Goal: Task Accomplishment & Management: Manage account settings

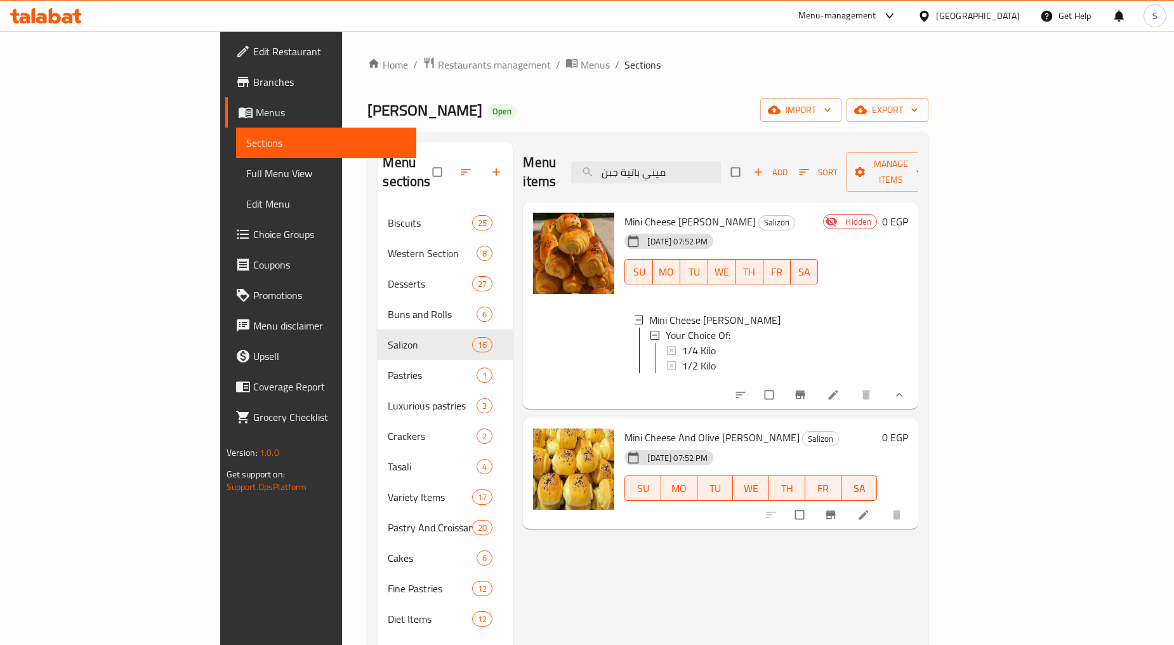
click at [438, 66] on span "Restaurants management" at bounding box center [494, 64] width 113 height 15
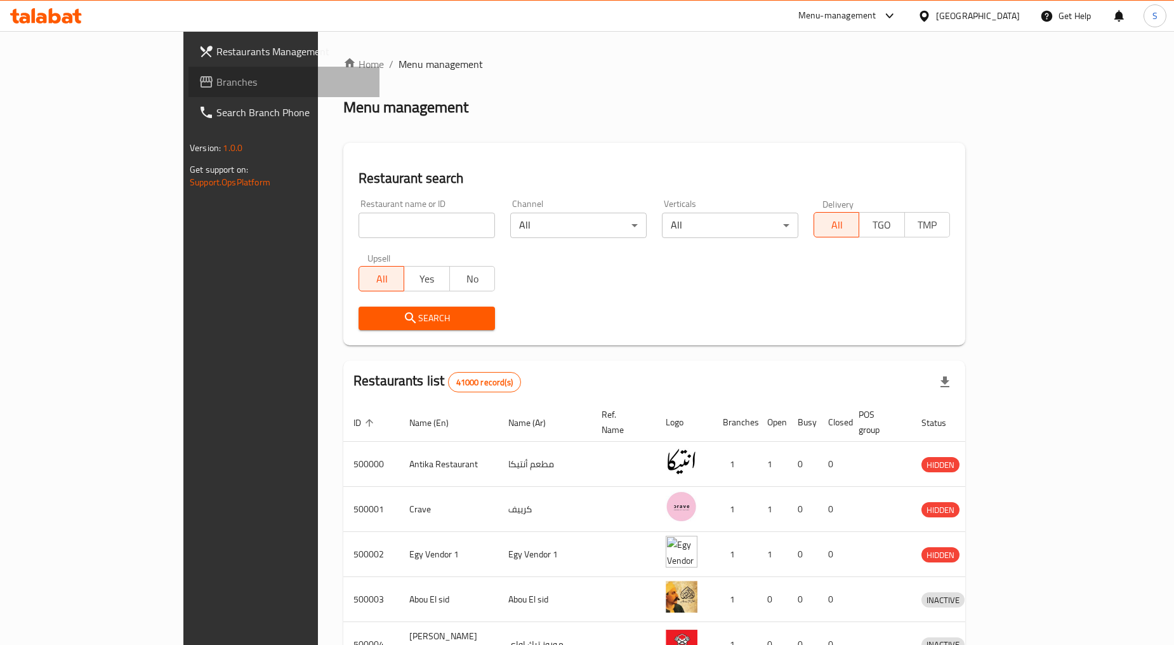
click at [216, 89] on span "Branches" at bounding box center [292, 81] width 153 height 15
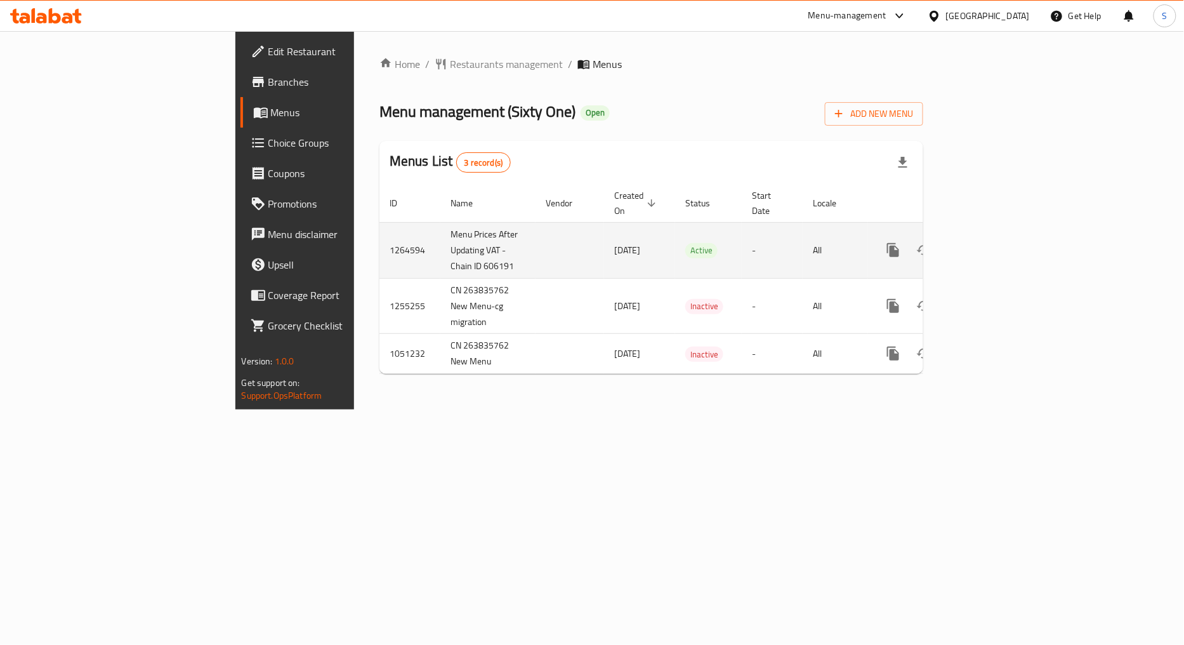
click at [1000, 235] on link "enhanced table" at bounding box center [985, 250] width 30 height 30
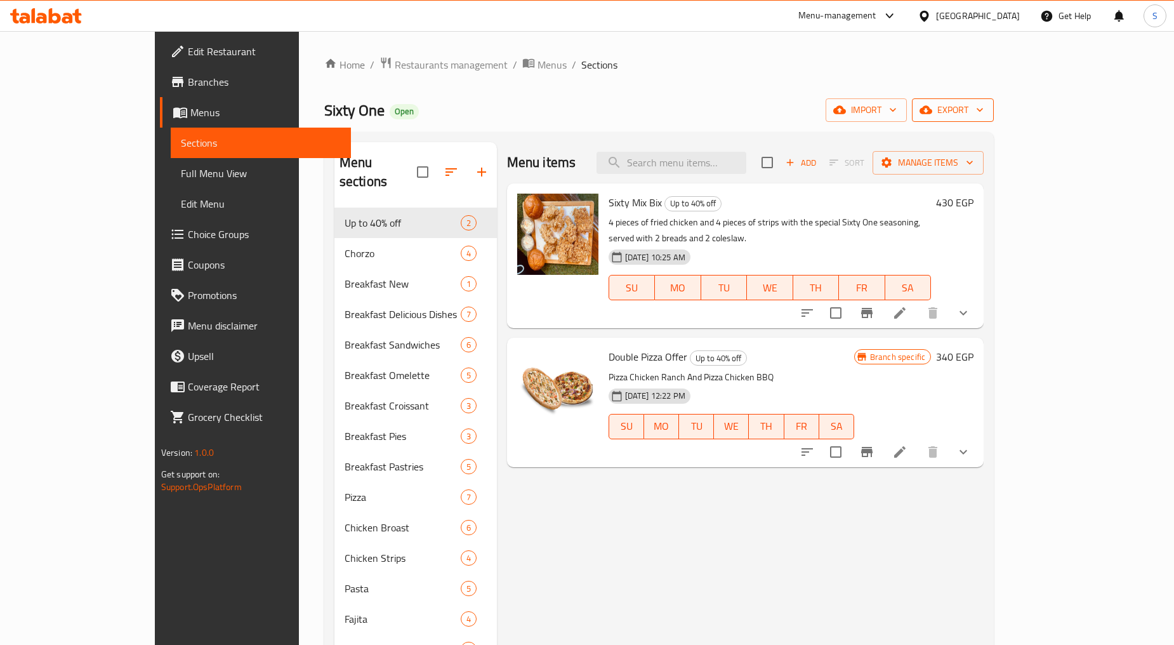
click at [984, 113] on span "export" at bounding box center [953, 110] width 62 height 16
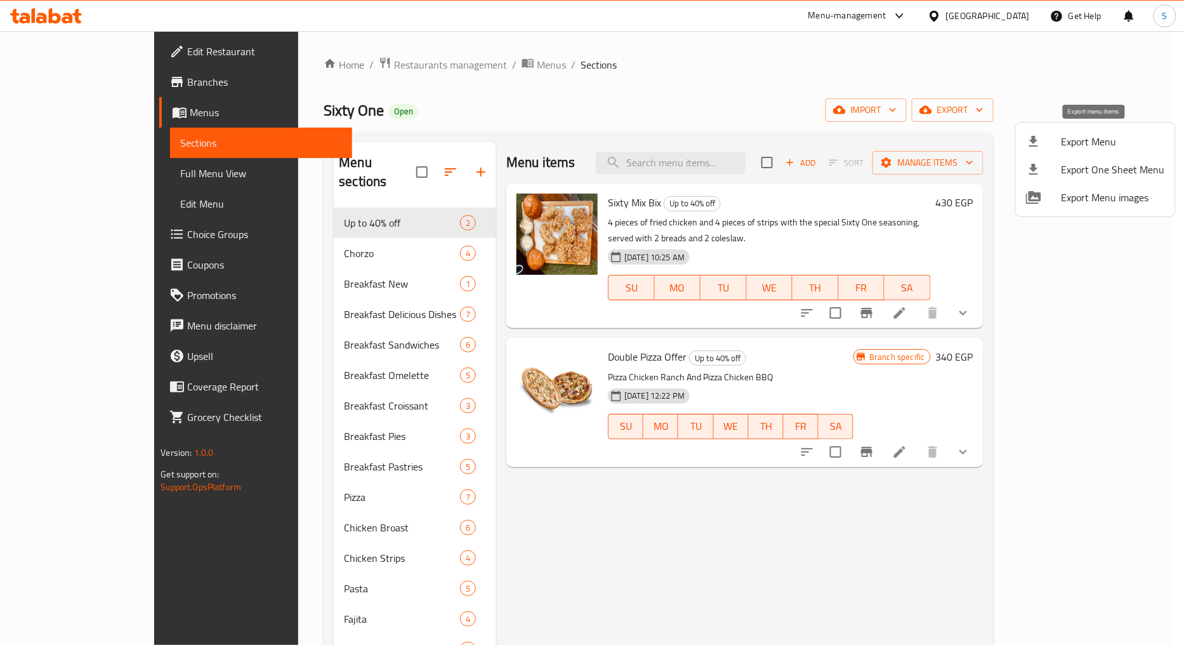
click at [1095, 142] on span "Export Menu" at bounding box center [1113, 141] width 103 height 15
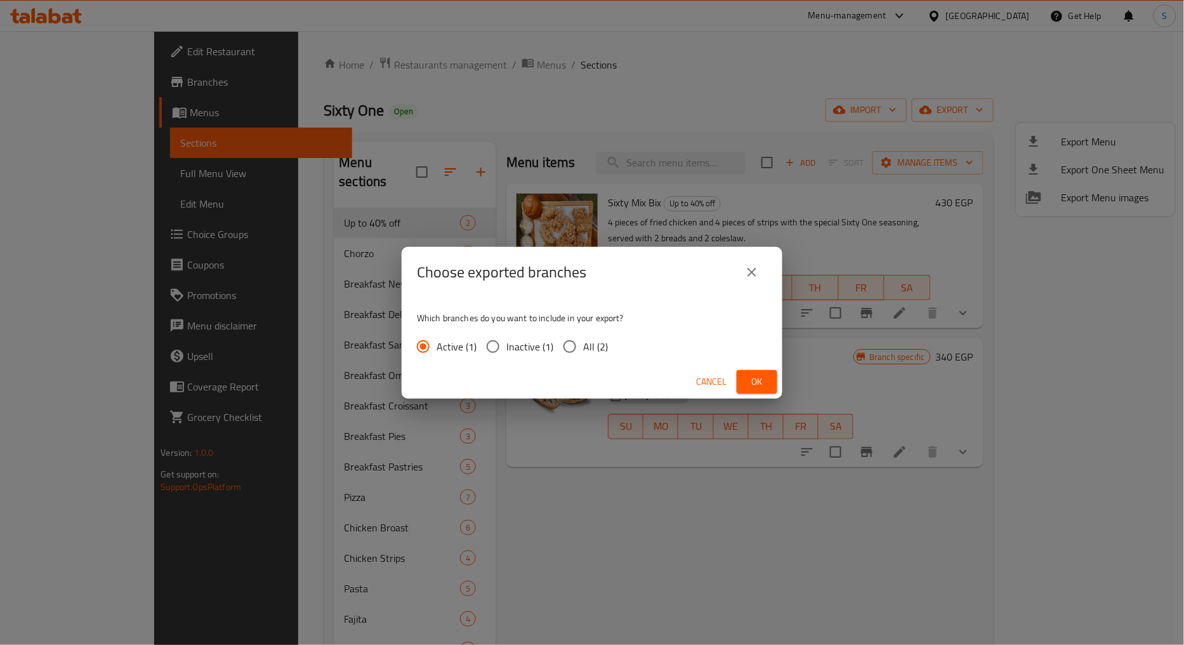
click at [586, 341] on span "All (2)" at bounding box center [595, 346] width 25 height 15
click at [583, 341] on input "All (2)" at bounding box center [569, 346] width 27 height 27
radio input "true"
click at [759, 387] on span "Ok" at bounding box center [757, 382] width 20 height 16
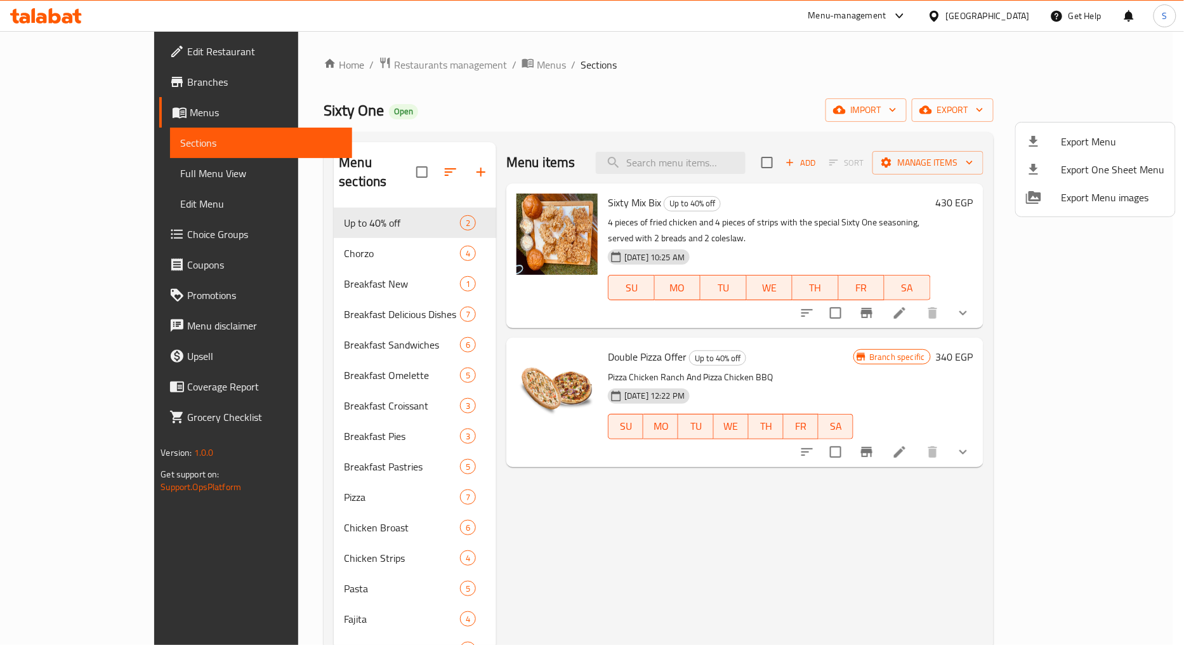
click at [723, 178] on div at bounding box center [592, 322] width 1184 height 645
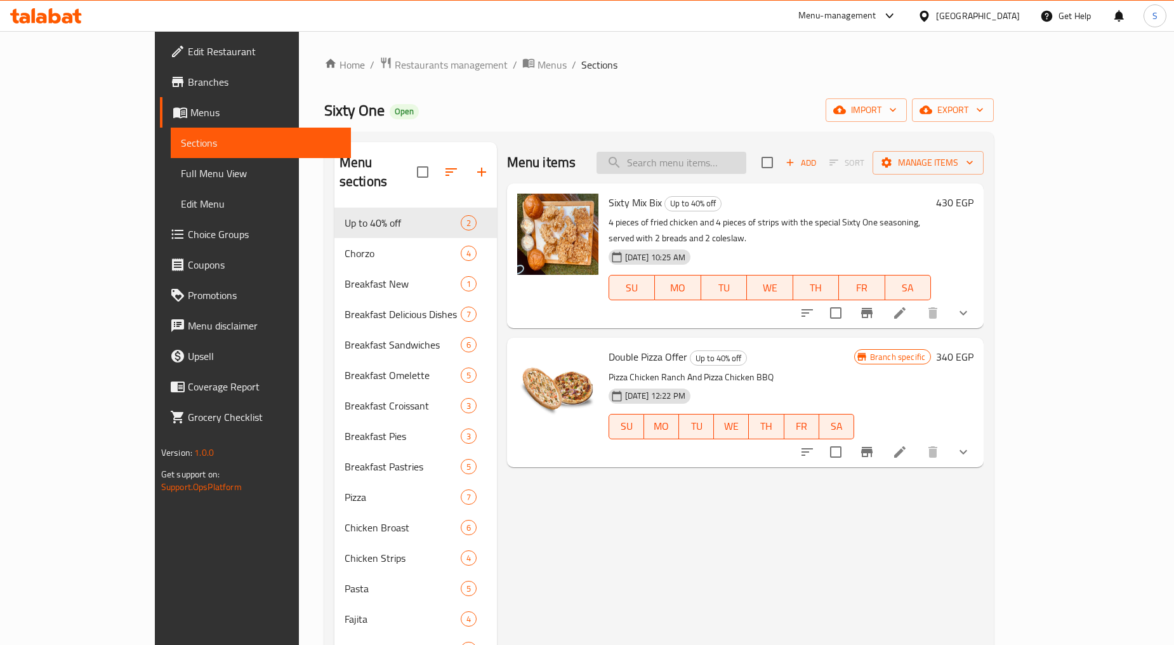
click at [712, 163] on input "search" at bounding box center [671, 163] width 150 height 22
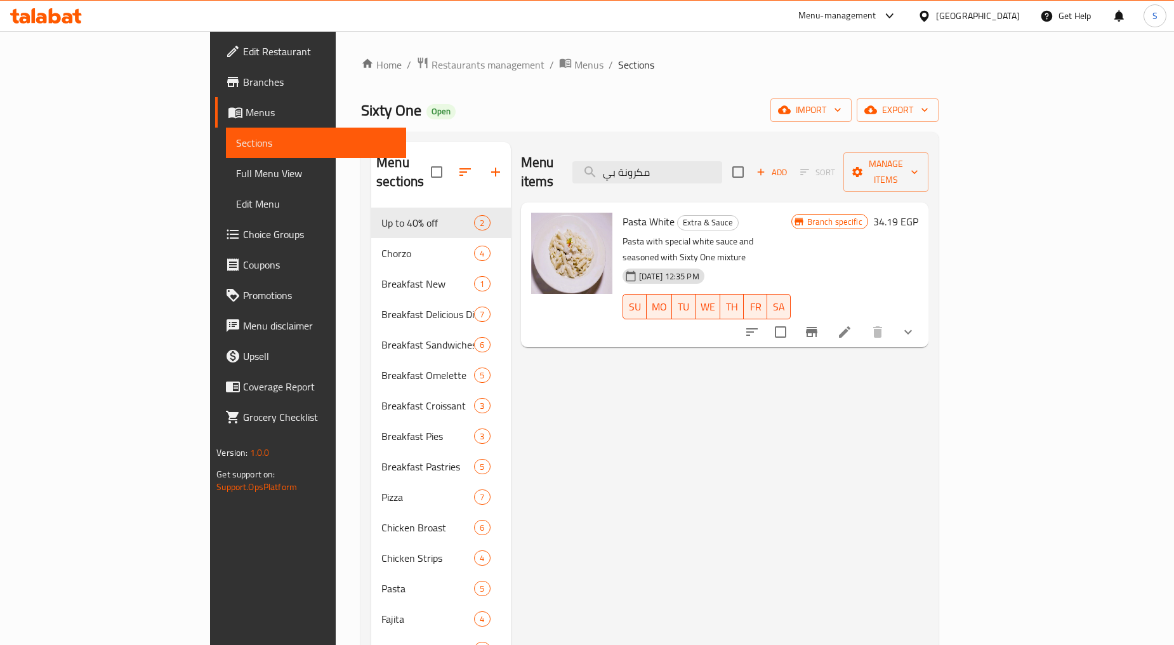
type input "مكرونة بي"
click at [852, 324] on icon at bounding box center [844, 331] width 15 height 15
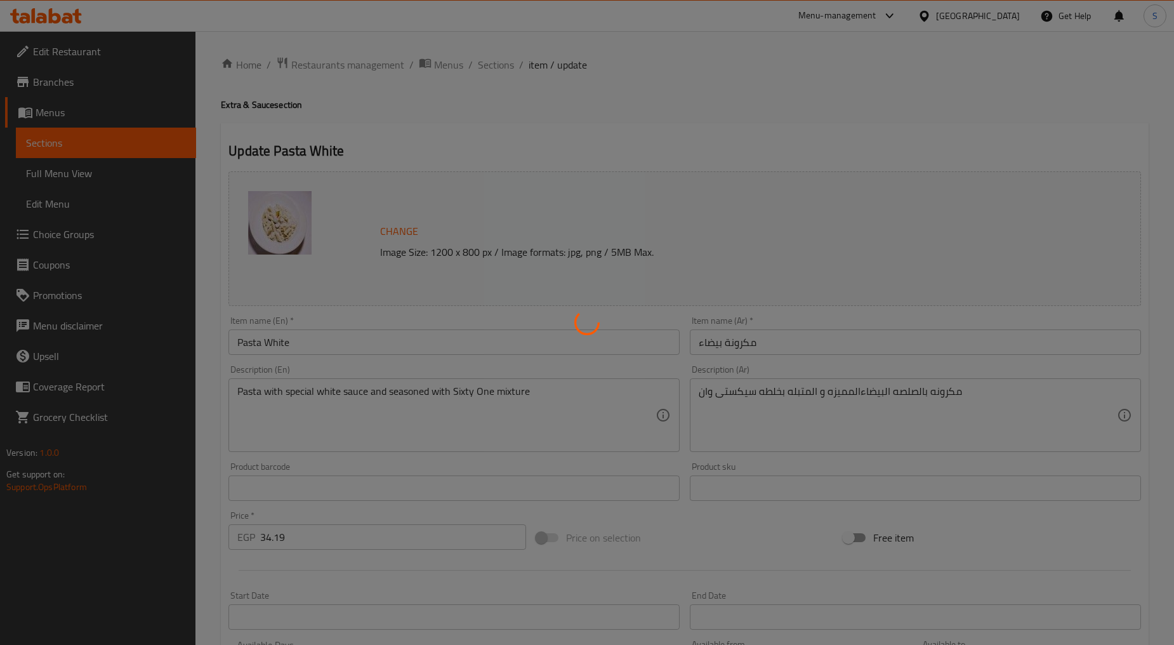
type input "إختيارك من:"
type input "1"
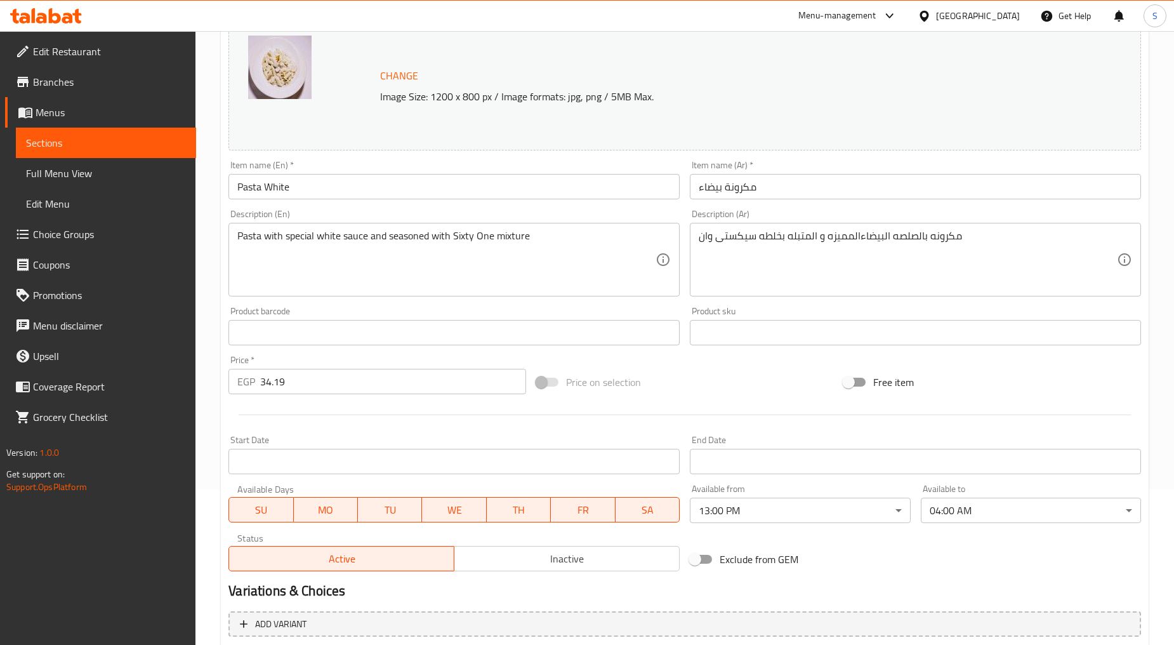
scroll to position [289, 0]
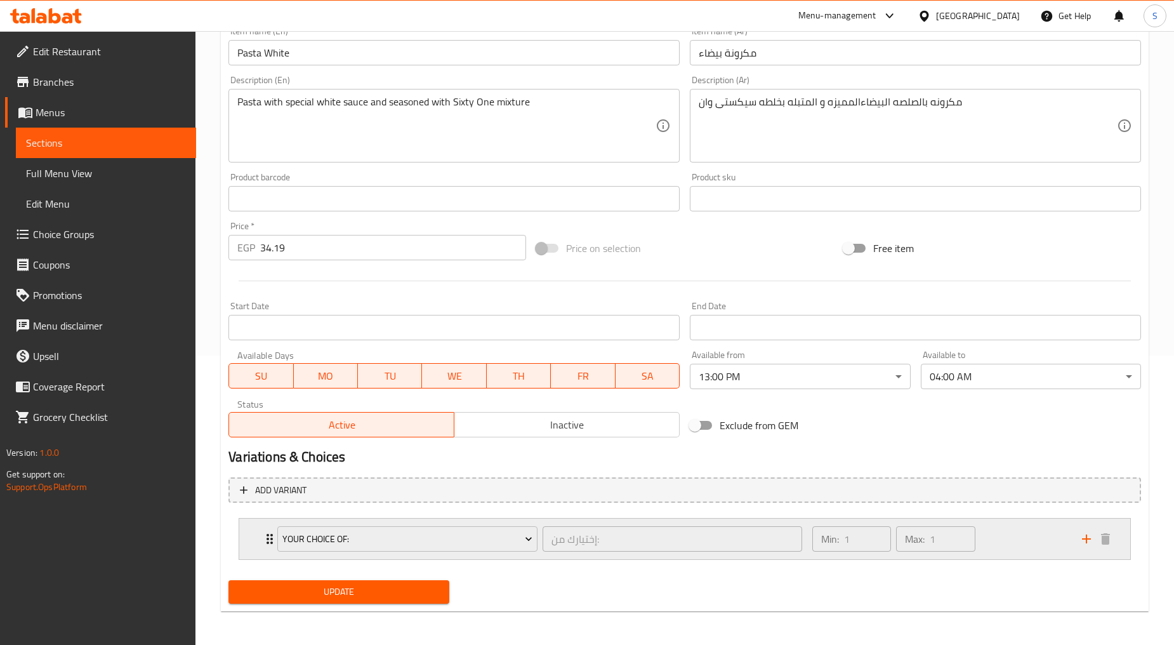
click at [242, 534] on div "Your Choice Of: إختيارك من: ​ Min: 1 ​ Max: 1 ​" at bounding box center [684, 538] width 891 height 41
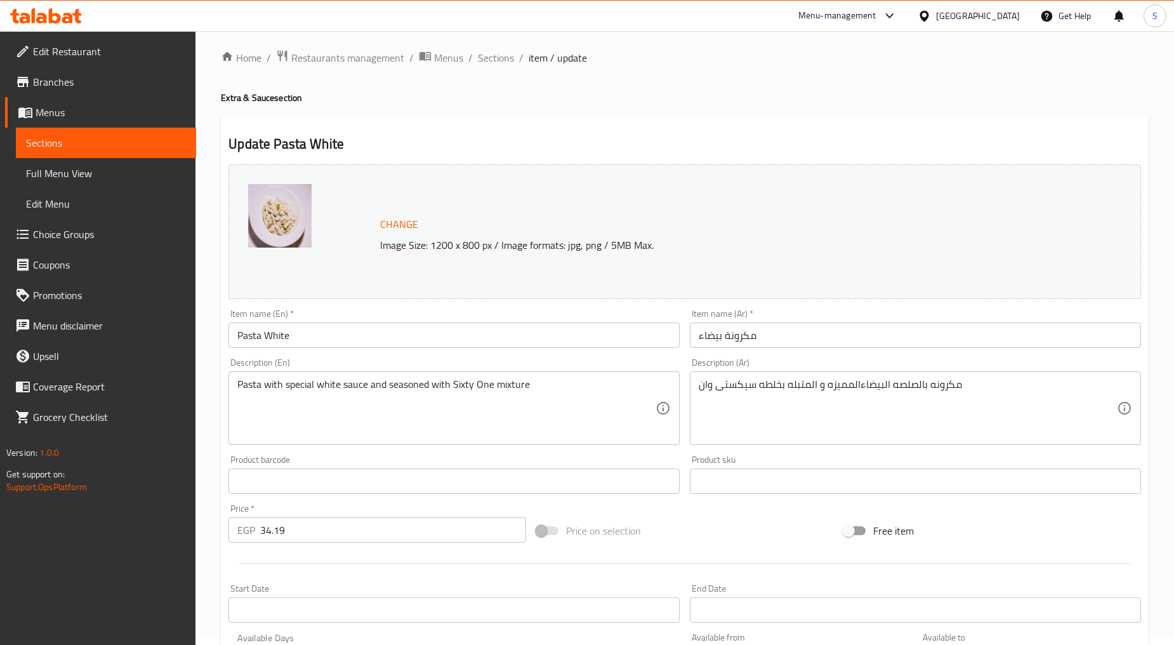
scroll to position [0, 0]
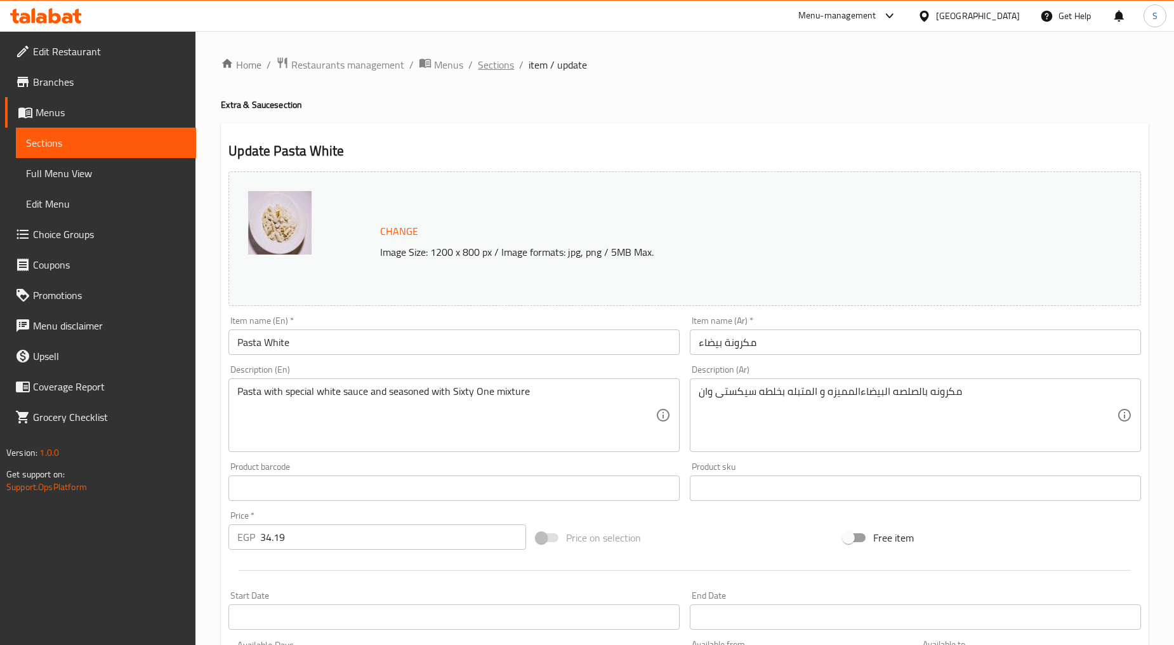
click at [491, 65] on span "Sections" at bounding box center [496, 64] width 36 height 15
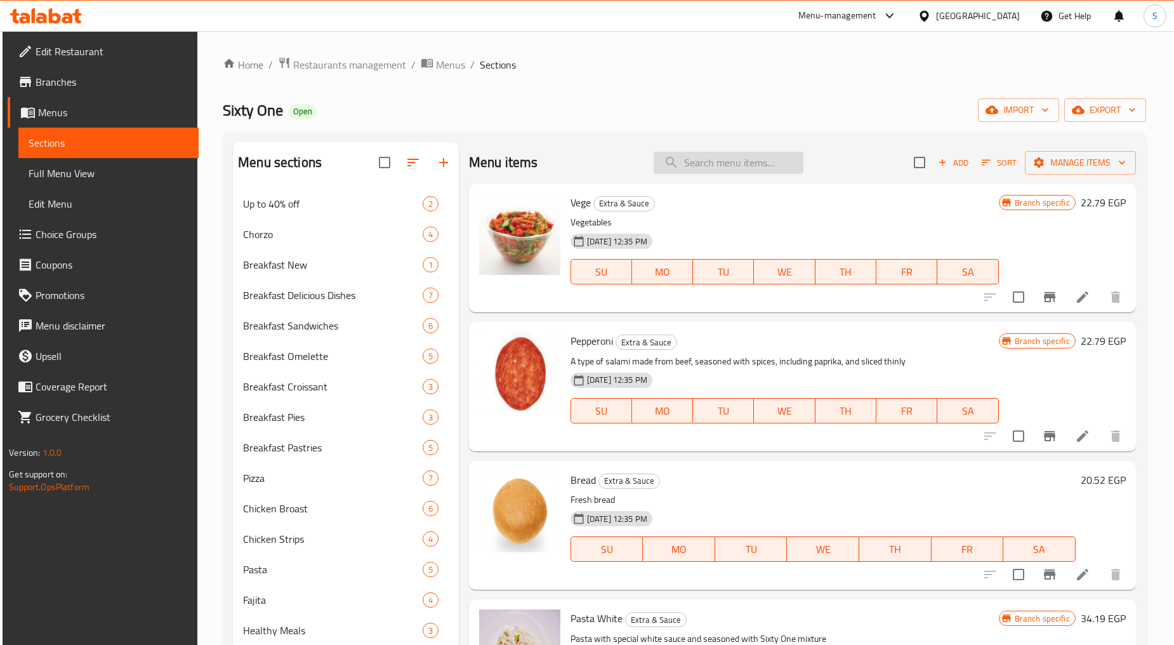
click at [709, 168] on input "search" at bounding box center [729, 163] width 150 height 22
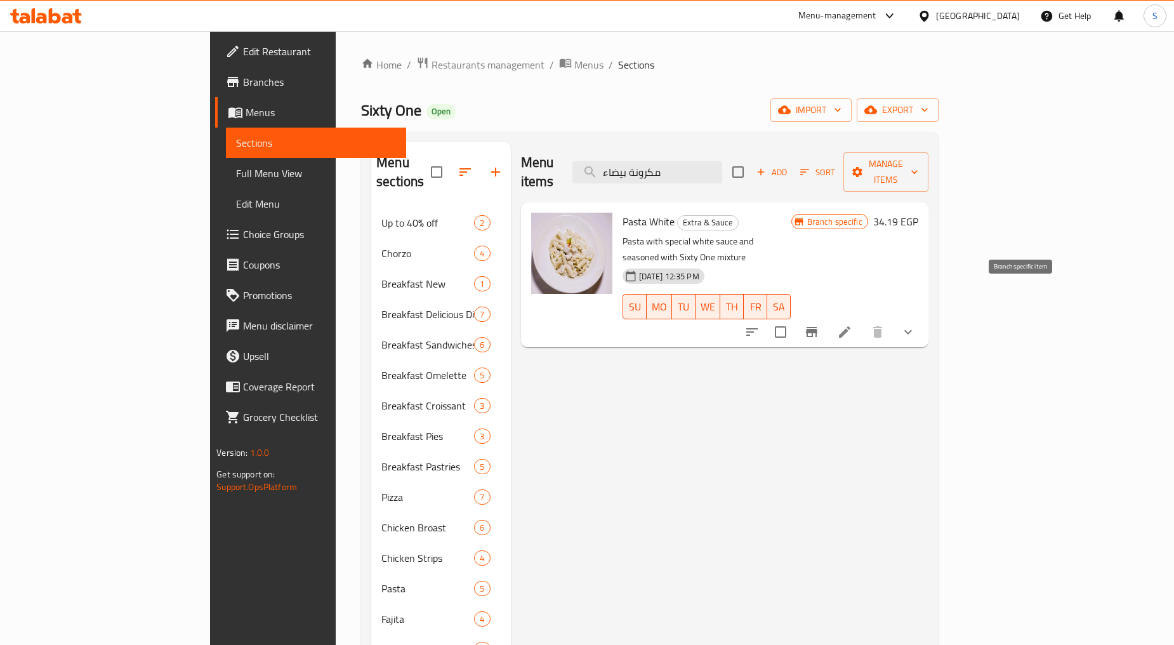
type input "مكرونة بيضاء"
click at [817, 327] on icon "Branch-specific-item" at bounding box center [811, 332] width 11 height 10
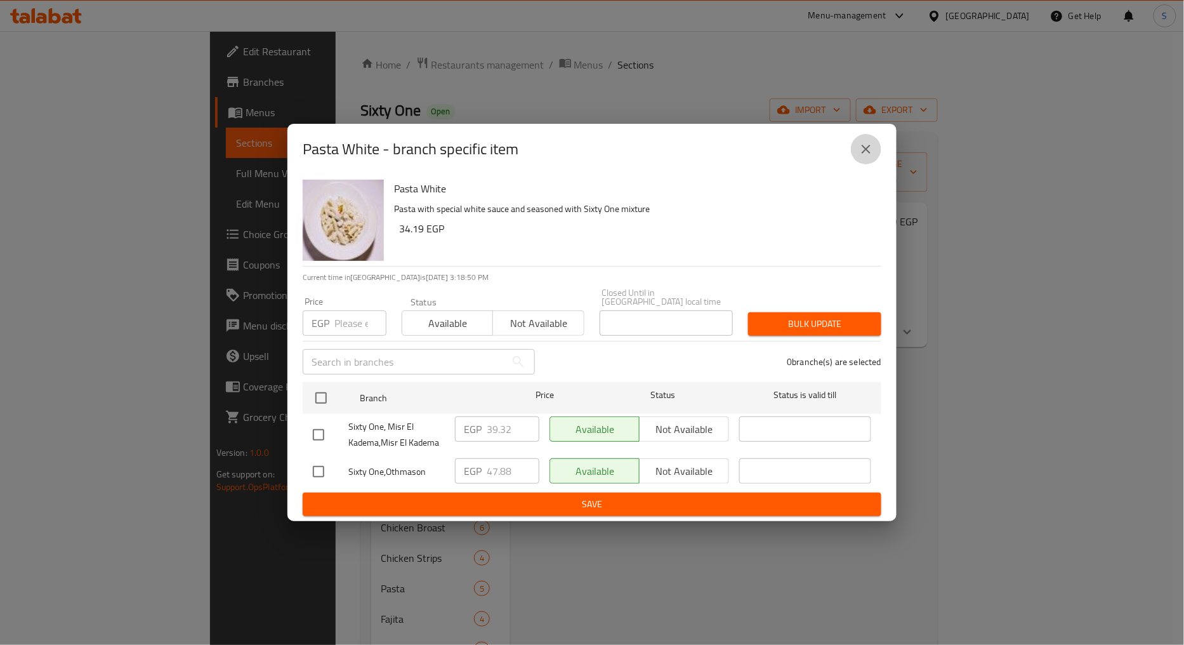
click at [876, 150] on button "close" at bounding box center [866, 149] width 30 height 30
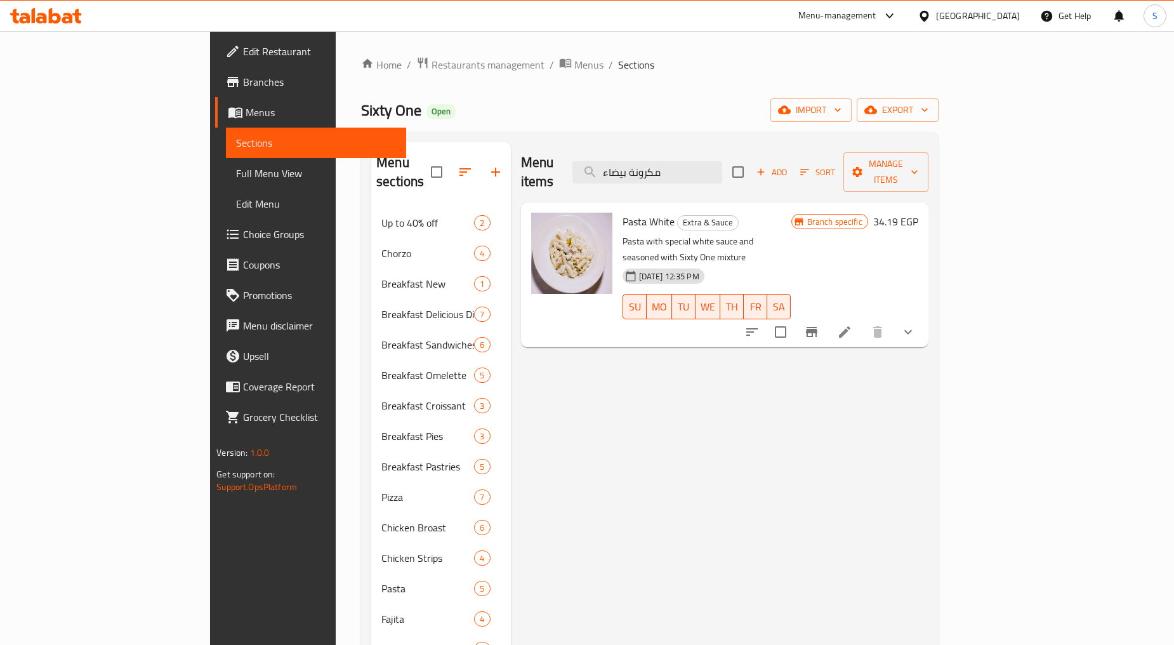
click at [852, 324] on icon at bounding box center [844, 331] width 15 height 15
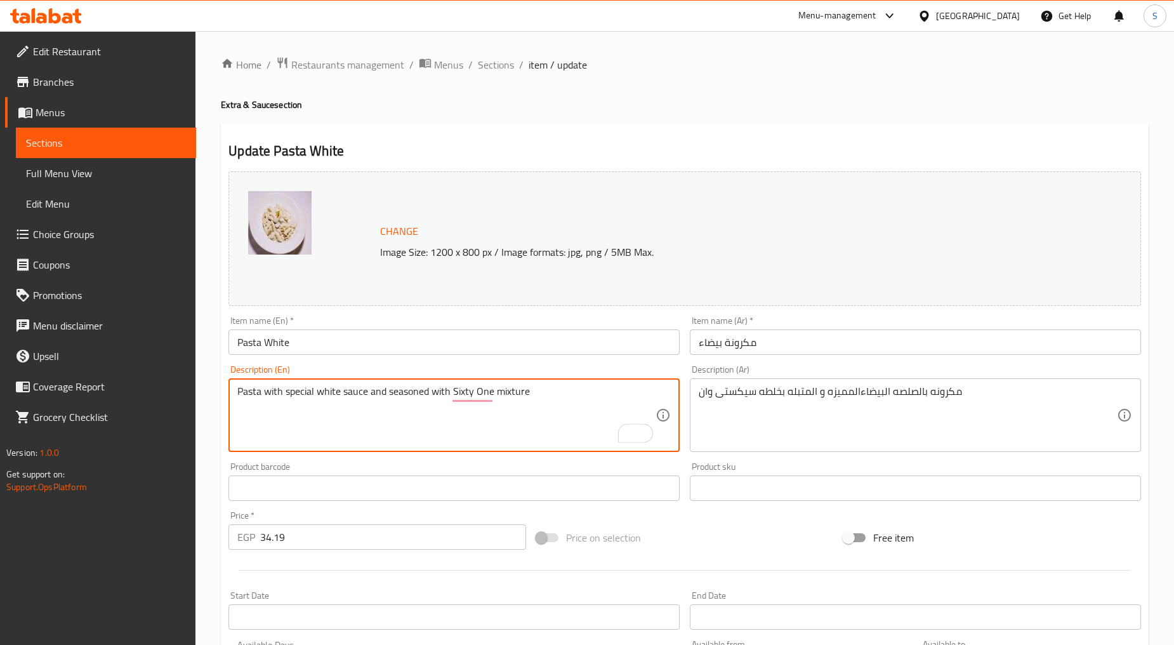
drag, startPoint x: 316, startPoint y: 395, endPoint x: 341, endPoint y: 395, distance: 24.8
click at [369, 416] on textarea "Pasta with your special choice of sauce and seasoned with Sixty One mixture" at bounding box center [446, 415] width 418 height 60
click at [376, 418] on textarea "Pasta with your special choice of sauce and seasoned with sixty one mixture" at bounding box center [446, 415] width 418 height 60
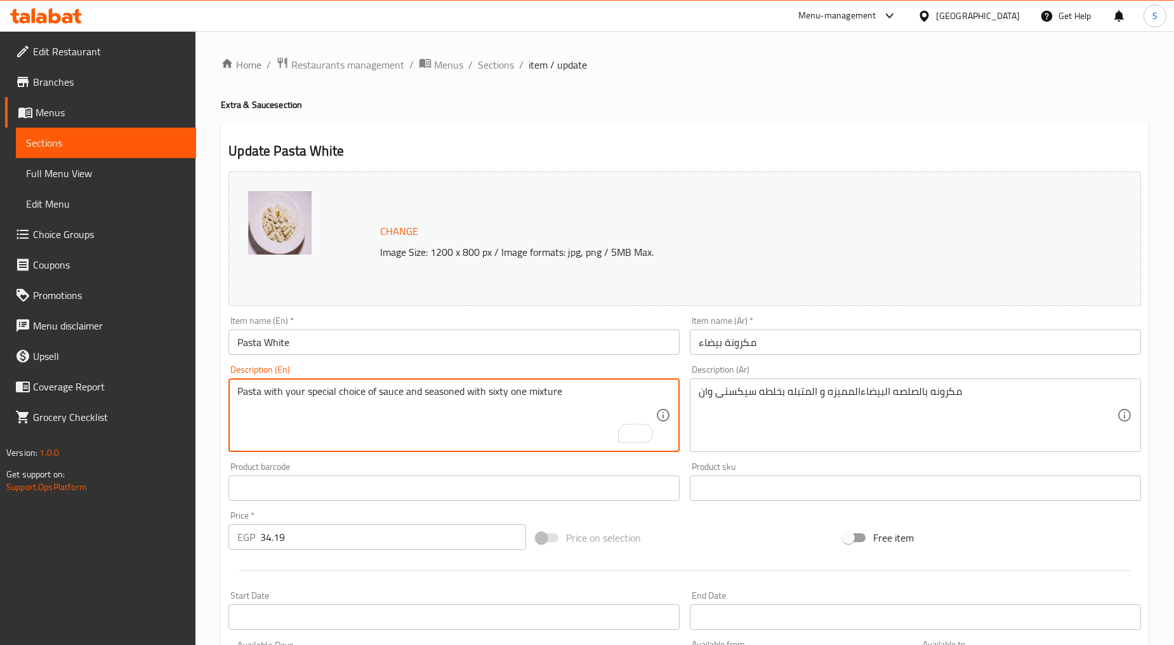
type textarea "Pasta with your special choice of sauce and seasoned with sixty one mixture"
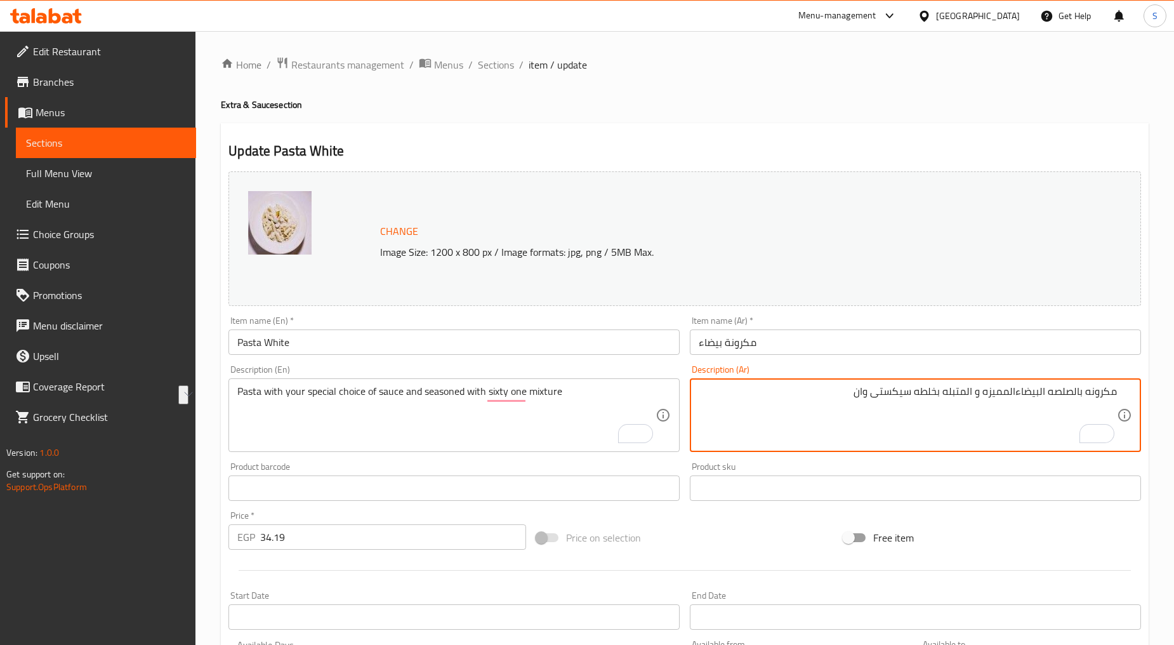
drag, startPoint x: 1080, startPoint y: 393, endPoint x: 1018, endPoint y: 398, distance: 62.4
click at [1018, 398] on textarea "مكرونه بالصلصه البيضاءالمميزه و المتبله بخلطه سيكستى وان" at bounding box center [908, 415] width 418 height 60
click at [966, 393] on textarea "مكرونه بأختيارك من الصوص المميزه و المتبله بخلطه سيكستى وان" at bounding box center [908, 415] width 418 height 60
click at [1003, 400] on textarea "مكرونه بأختيارك من الصوص المميز و المتبله بخلطه سيكستى وان" at bounding box center [908, 415] width 418 height 60
click at [968, 397] on textarea "مكرونه بأختيارك من الصلصة المميز و المتبله بخلطه سيكستى وان" at bounding box center [908, 415] width 418 height 60
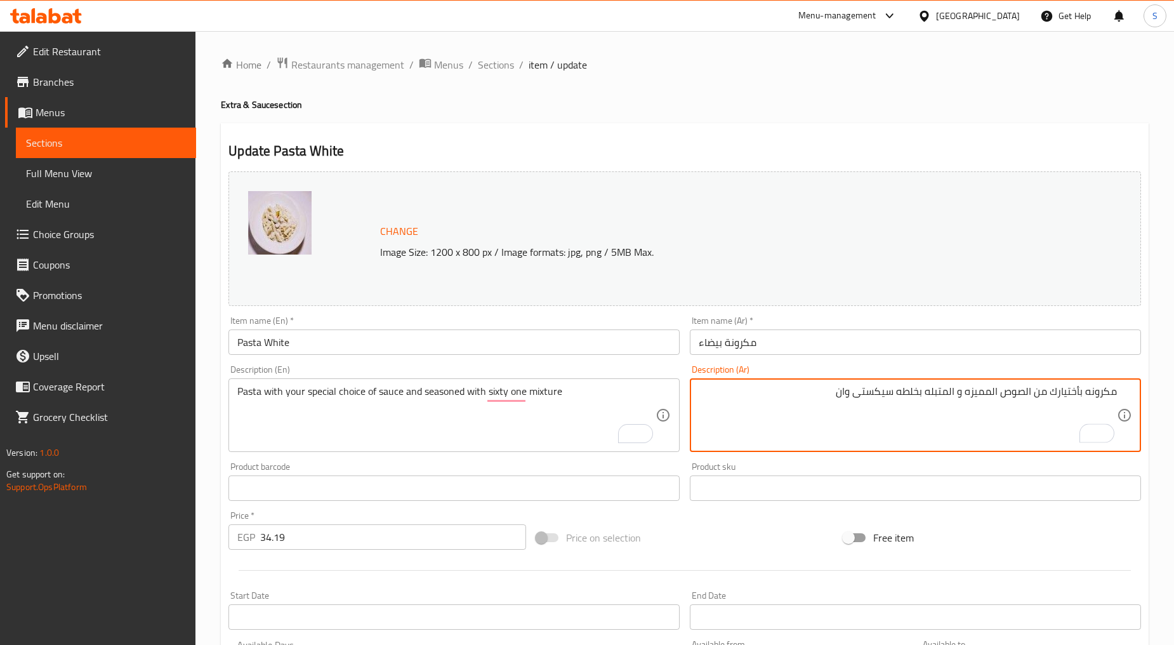
drag, startPoint x: 1027, startPoint y: 392, endPoint x: 1004, endPoint y: 397, distance: 22.6
click at [1004, 397] on textarea "مكرونه بأختيارك من الصوص المميزه و المتبله بخلطه سيكستى وان" at bounding box center [908, 415] width 418 height 60
click at [1077, 392] on textarea "مكرونه بأختيارك من الصلصة المميزه و المتبله بخلطه سيكستى وان" at bounding box center [908, 415] width 418 height 60
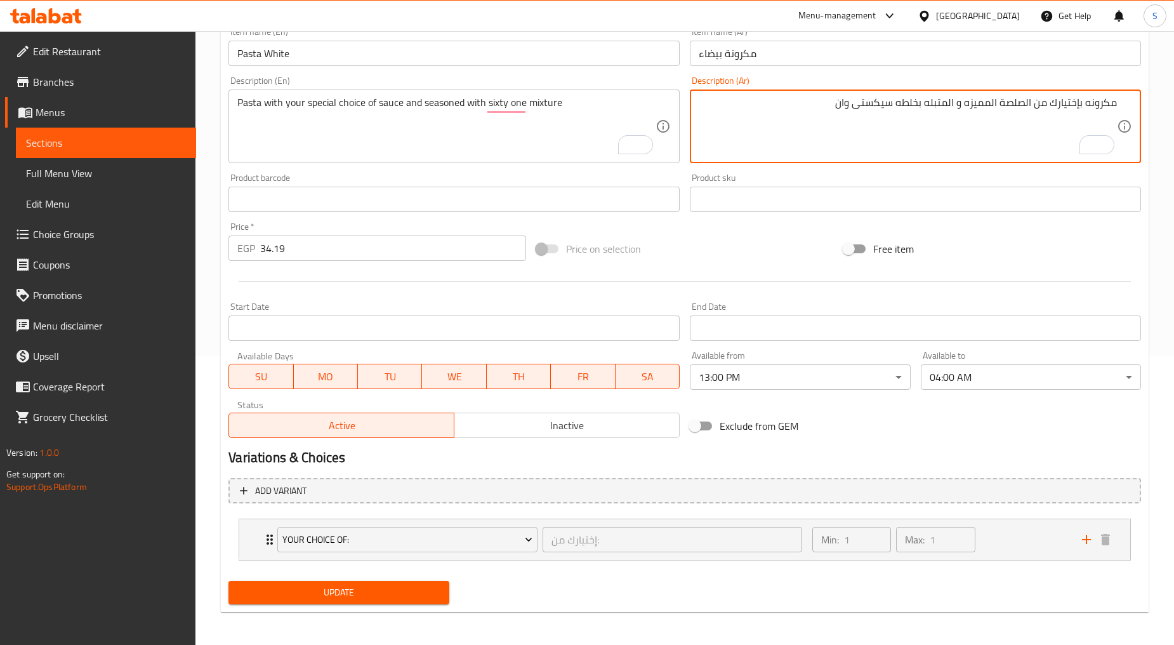
scroll to position [289, 0]
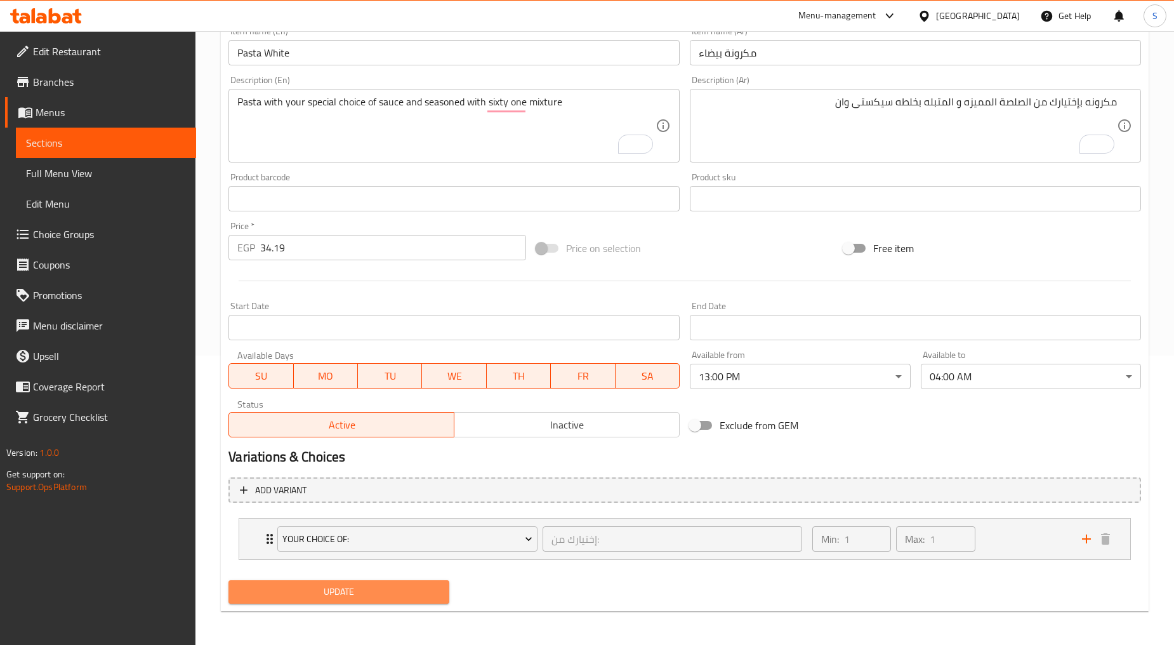
click at [293, 600] on button "Update" at bounding box center [338, 591] width 220 height 23
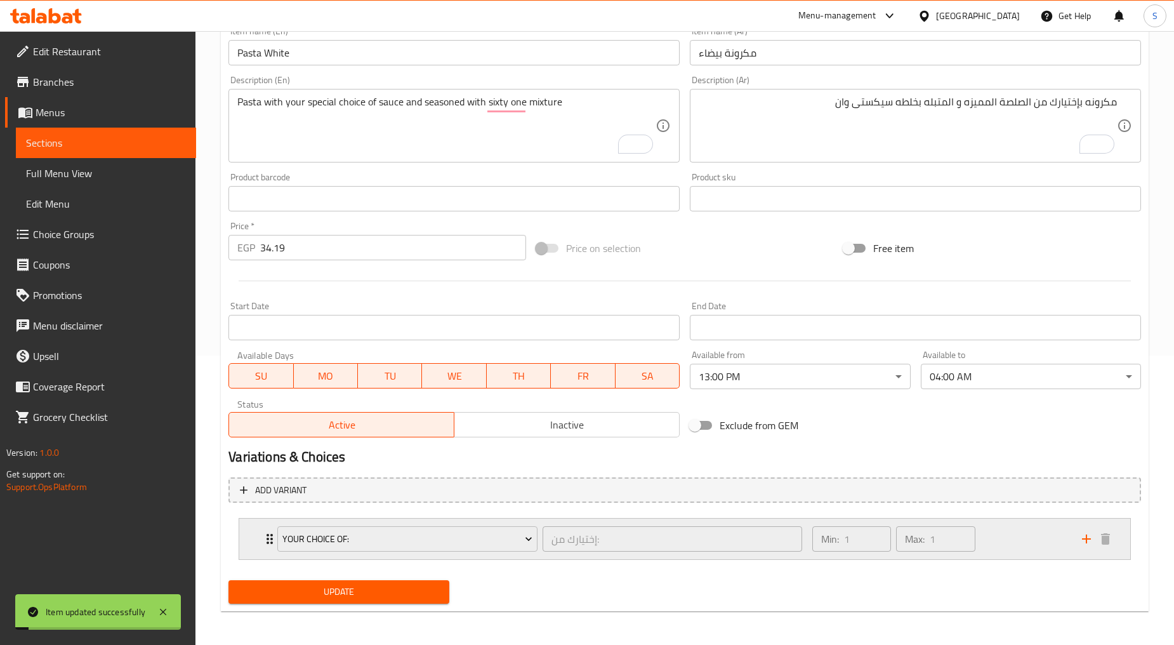
click at [251, 551] on div "Your Choice Of: إختيارك من: ​ Min: 1 ​ Max: 1 ​" at bounding box center [684, 538] width 891 height 41
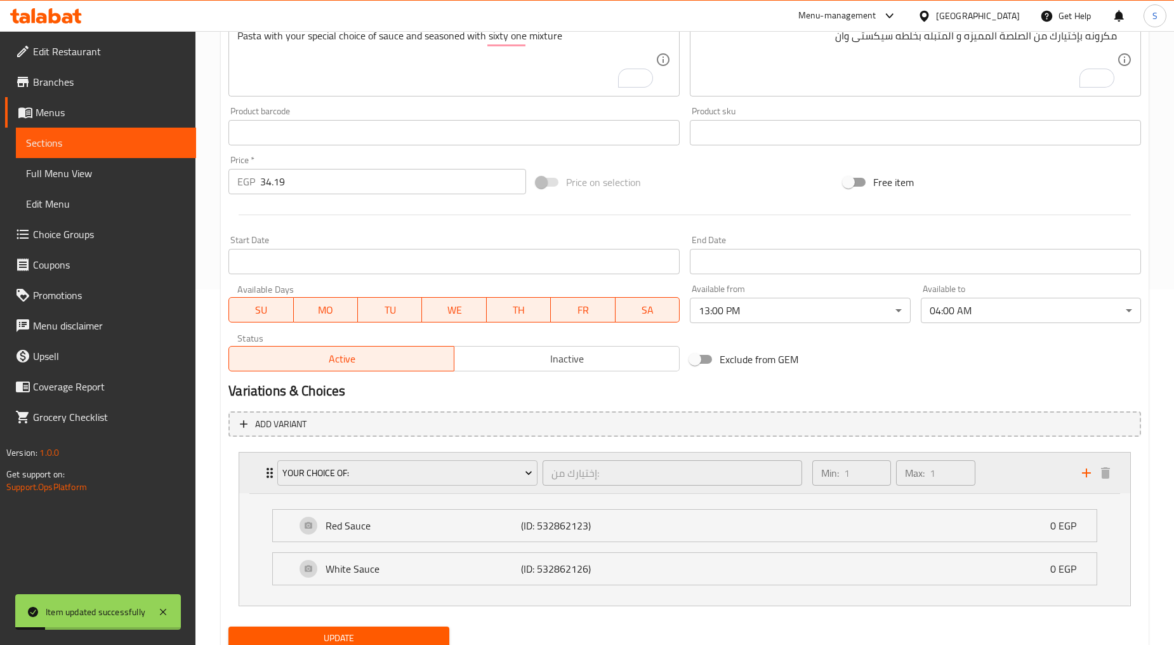
scroll to position [402, 0]
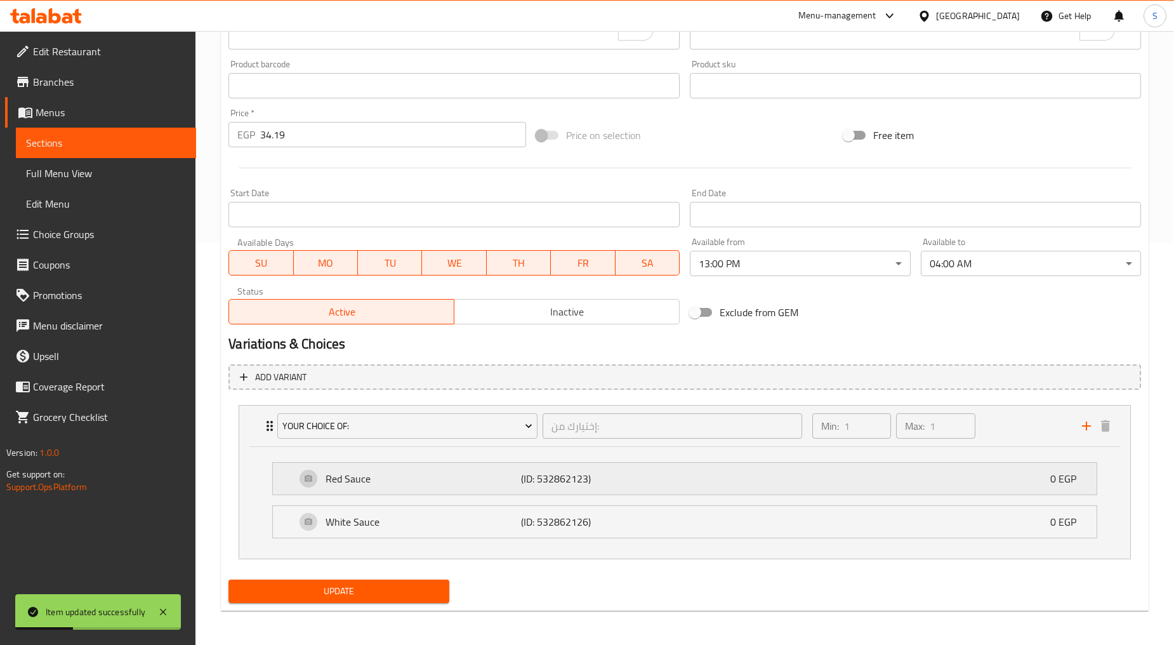
click at [817, 487] on div "Red Sauce (ID: 532862123) 0 EGP" at bounding box center [689, 479] width 786 height 32
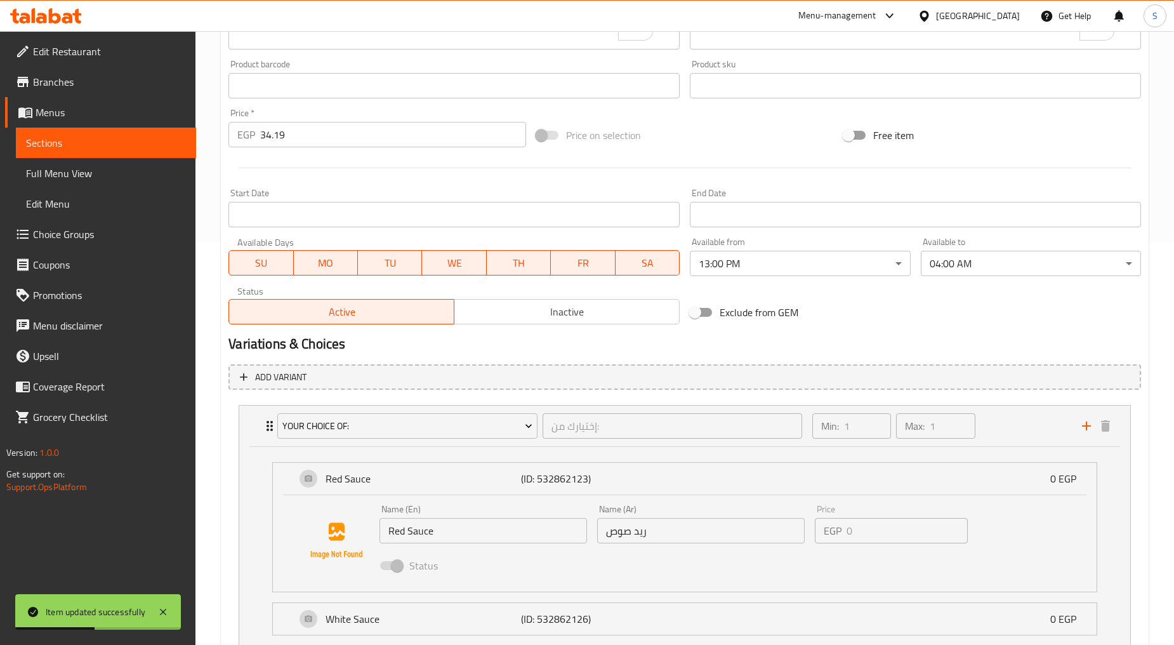
scroll to position [499, 0]
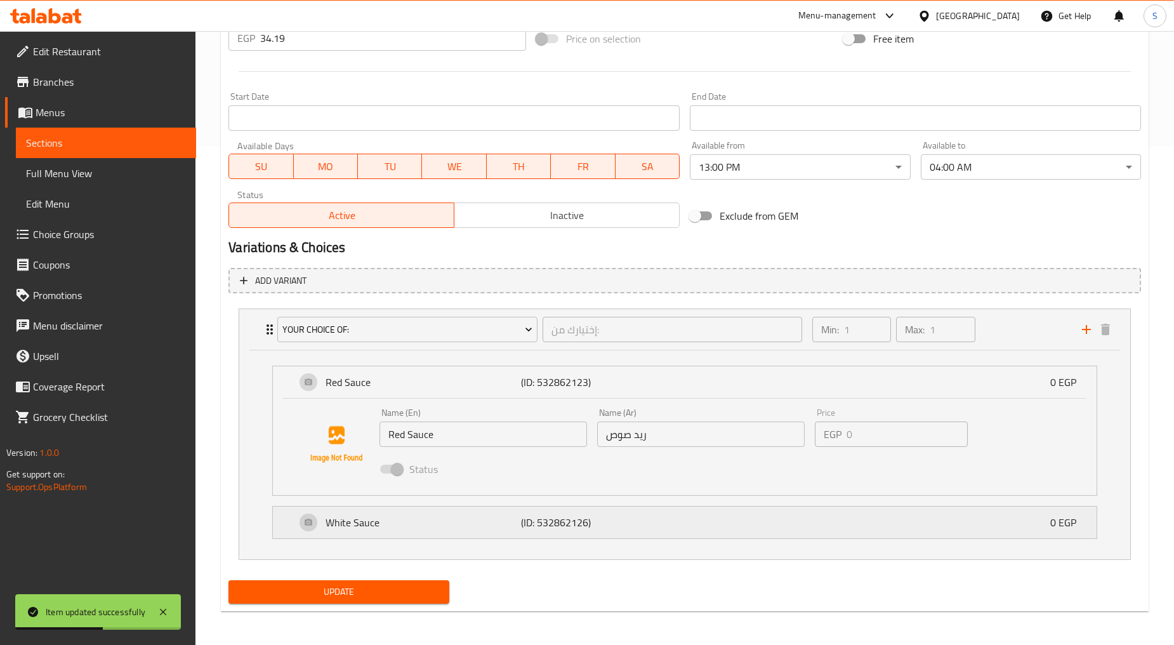
click at [639, 517] on p "(ID: 532862126)" at bounding box center [586, 522] width 130 height 15
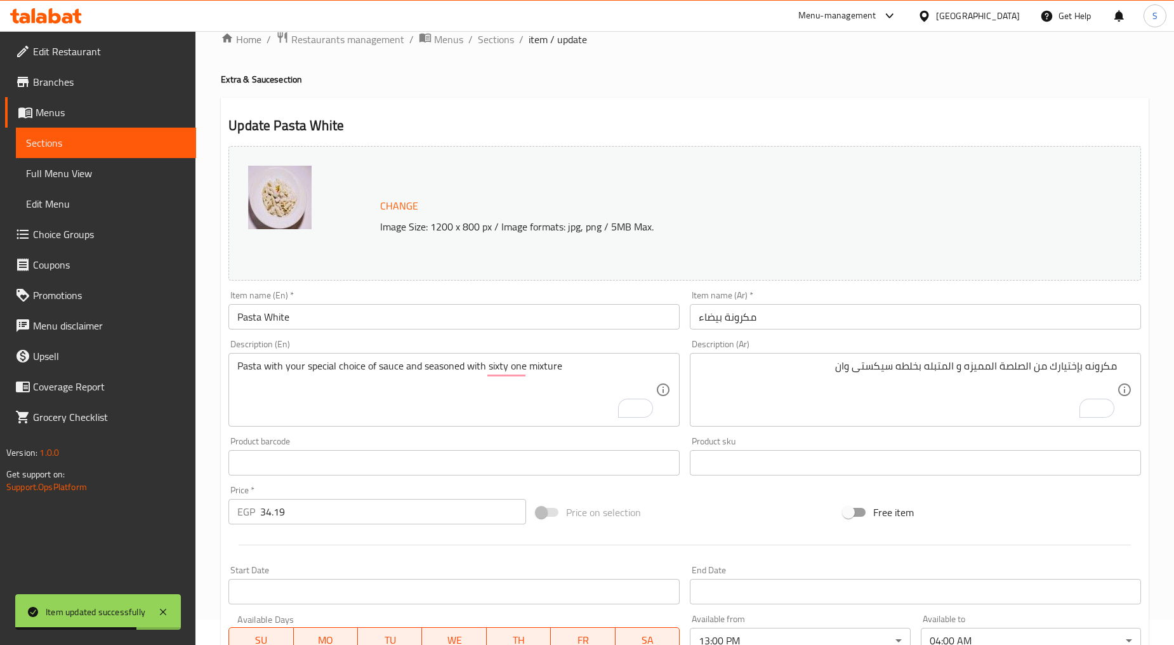
scroll to position [0, 0]
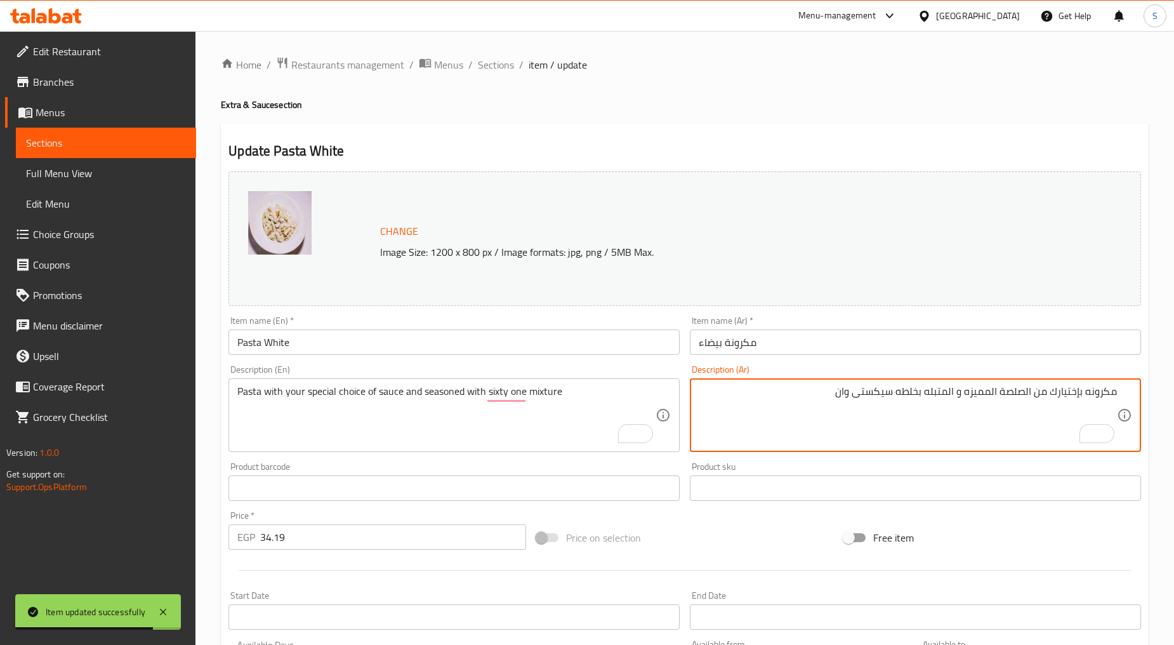
click at [1016, 391] on textarea "مكرونه بإختيارك من الصلصة المميزه و المتبله بخلطه سيكستى وان" at bounding box center [908, 415] width 418 height 60
click at [966, 392] on textarea "مكرونه بإختيارك من الصوص المميزه و المتبله بخلطه سيكستى وان" at bounding box center [908, 415] width 418 height 60
click at [933, 395] on textarea "مكرونه بإختيارك من الصوص المميز و المتبله بخلطه سيكستى وان" at bounding box center [908, 415] width 418 height 60
click at [962, 393] on textarea "مكرونه بإختيارك من الصوص المميز و المتبل بخلطه سيكستى وان" at bounding box center [908, 415] width 418 height 60
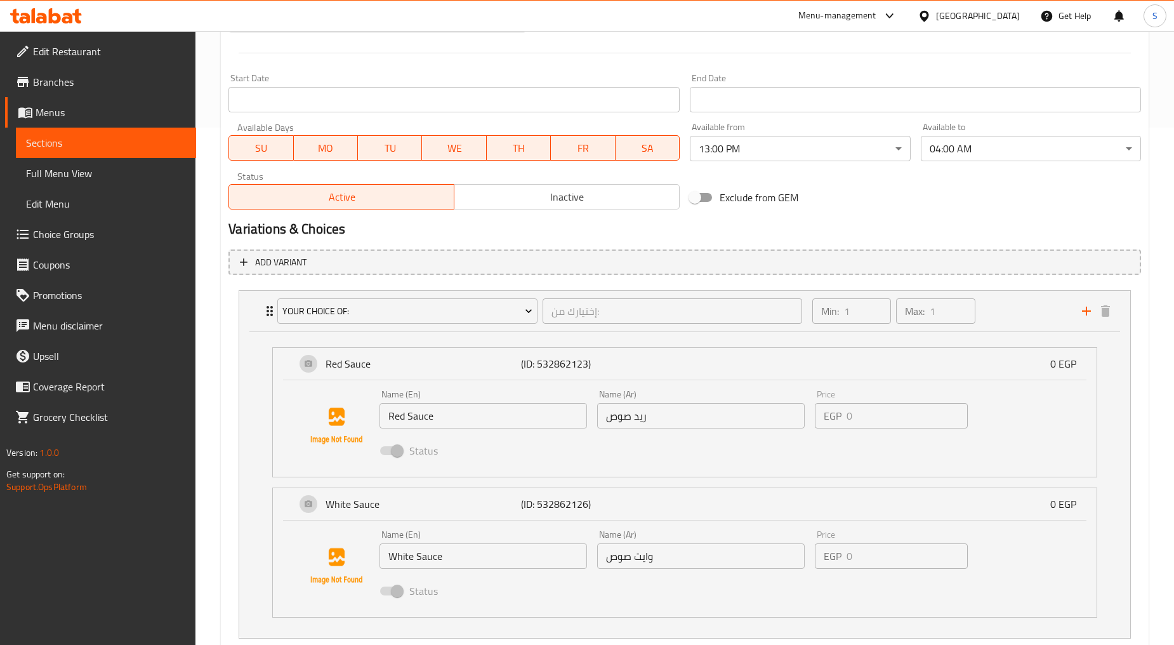
scroll to position [596, 0]
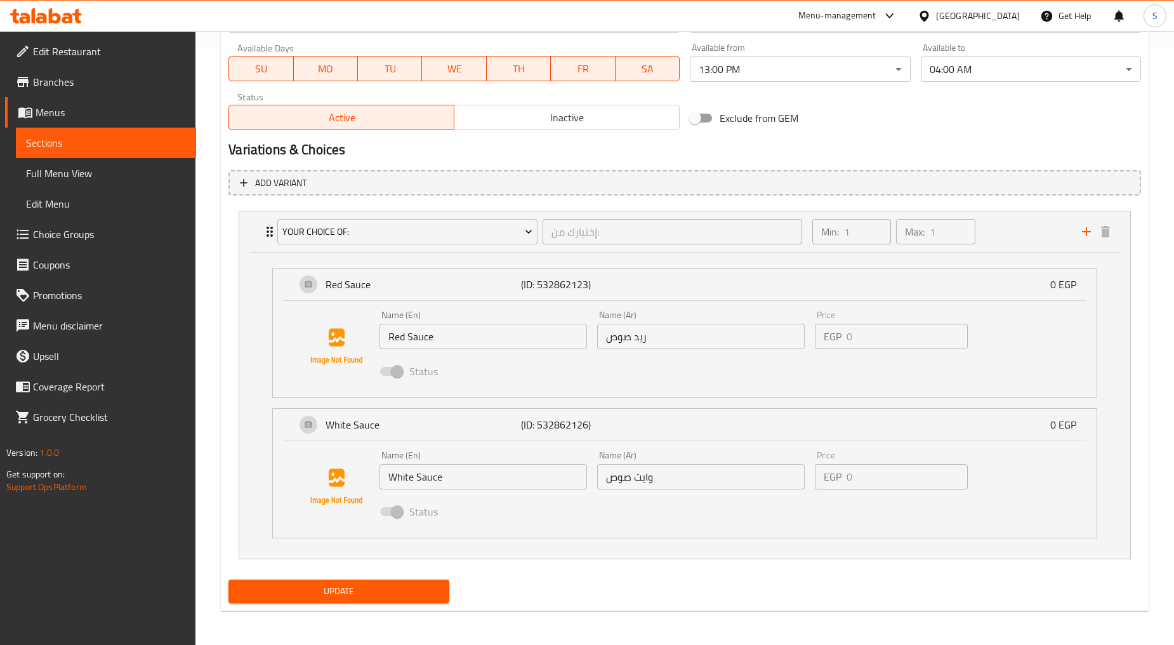
type textarea "مكرونه بإختيارك من الصوص المميز والمتبل بخلطه سيكستى وان"
click at [333, 593] on span "Update" at bounding box center [339, 591] width 200 height 16
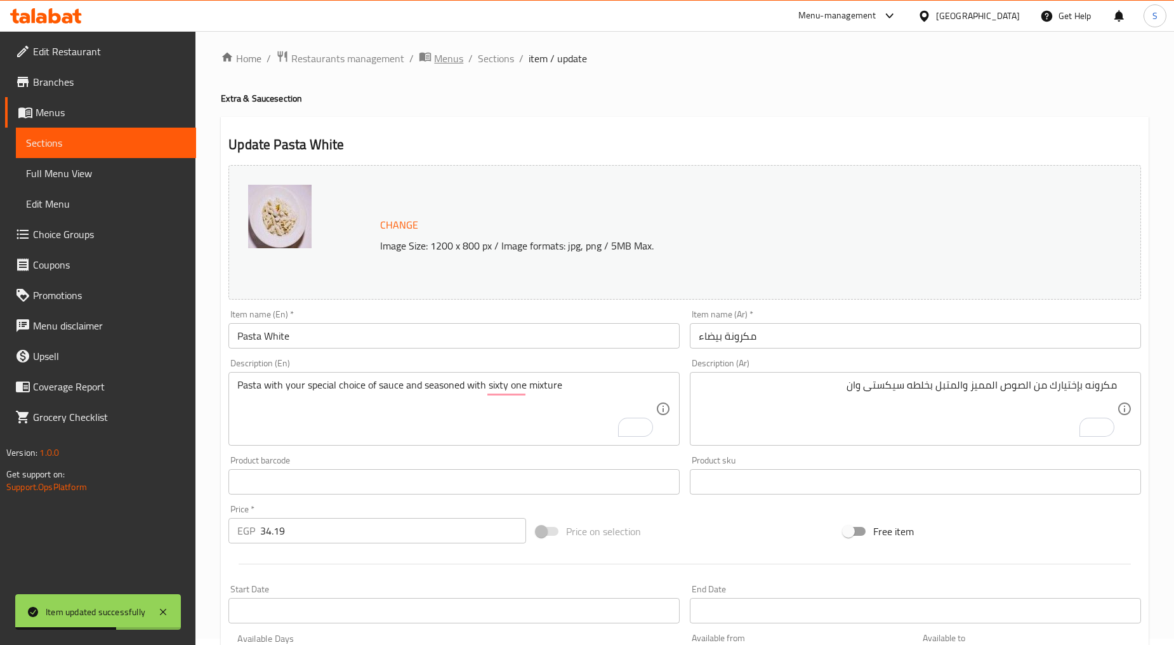
scroll to position [0, 0]
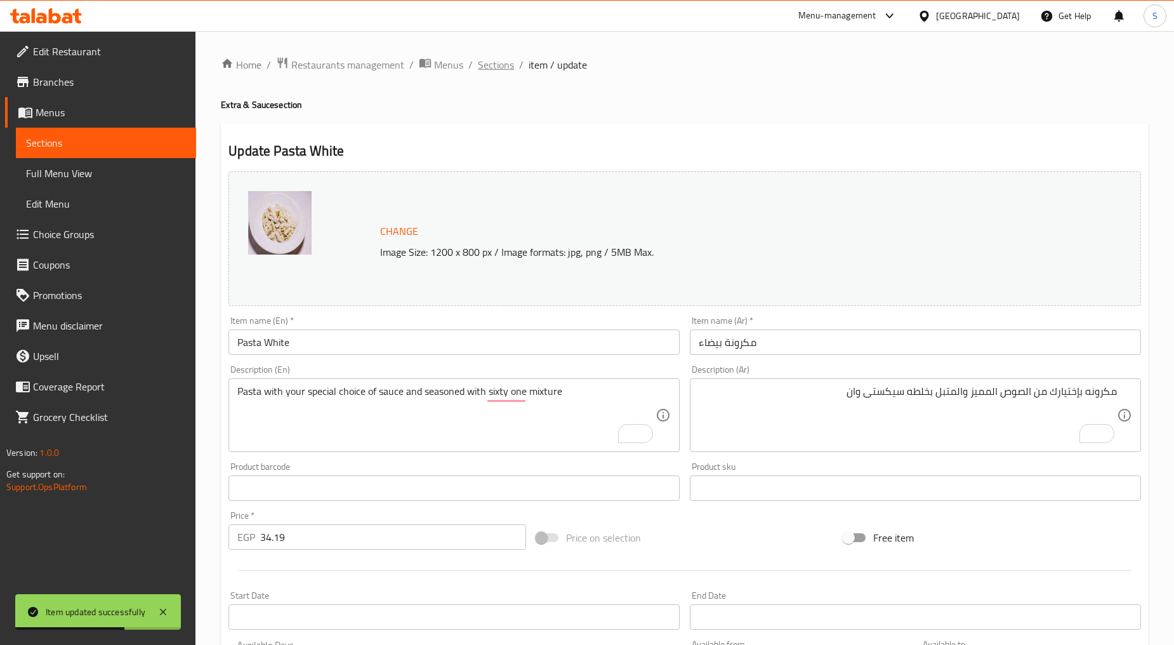
click at [491, 62] on span "Sections" at bounding box center [496, 64] width 36 height 15
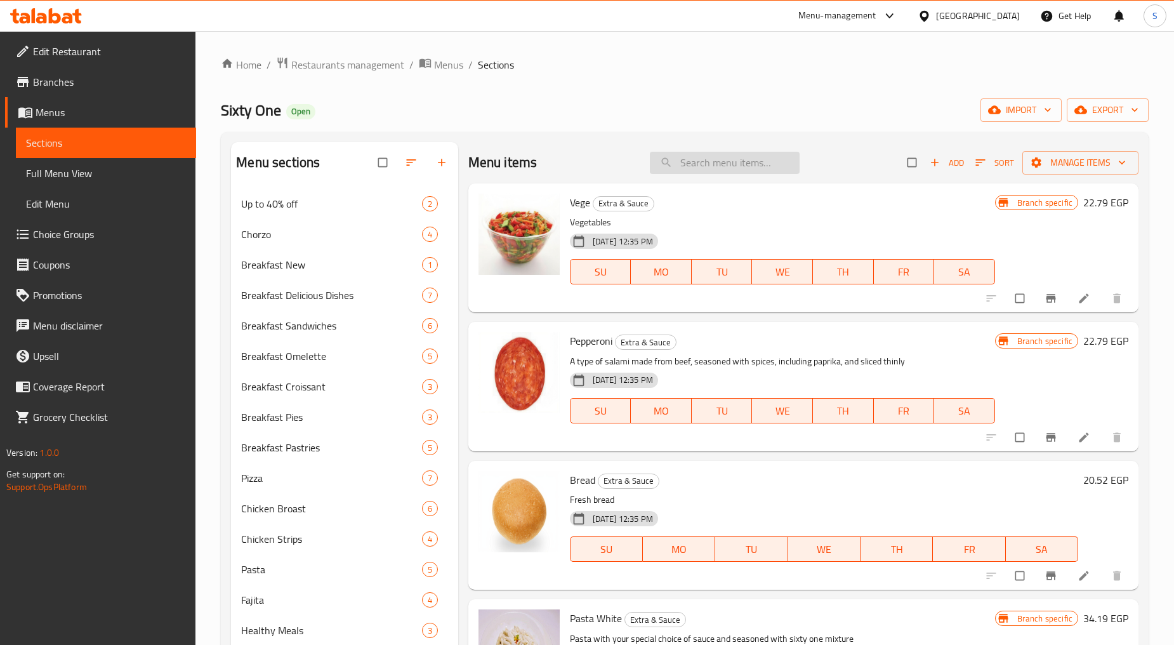
click at [726, 169] on input "search" at bounding box center [725, 163] width 150 height 22
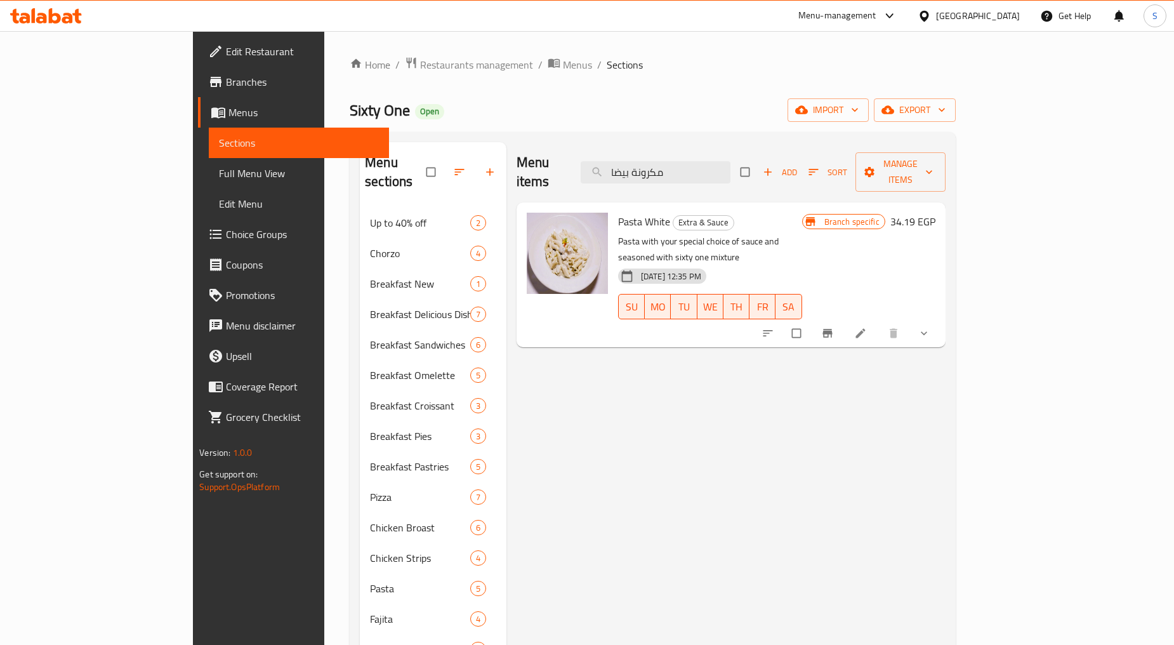
type input "مكرونة بيضا"
click at [865, 329] on icon at bounding box center [860, 334] width 10 height 10
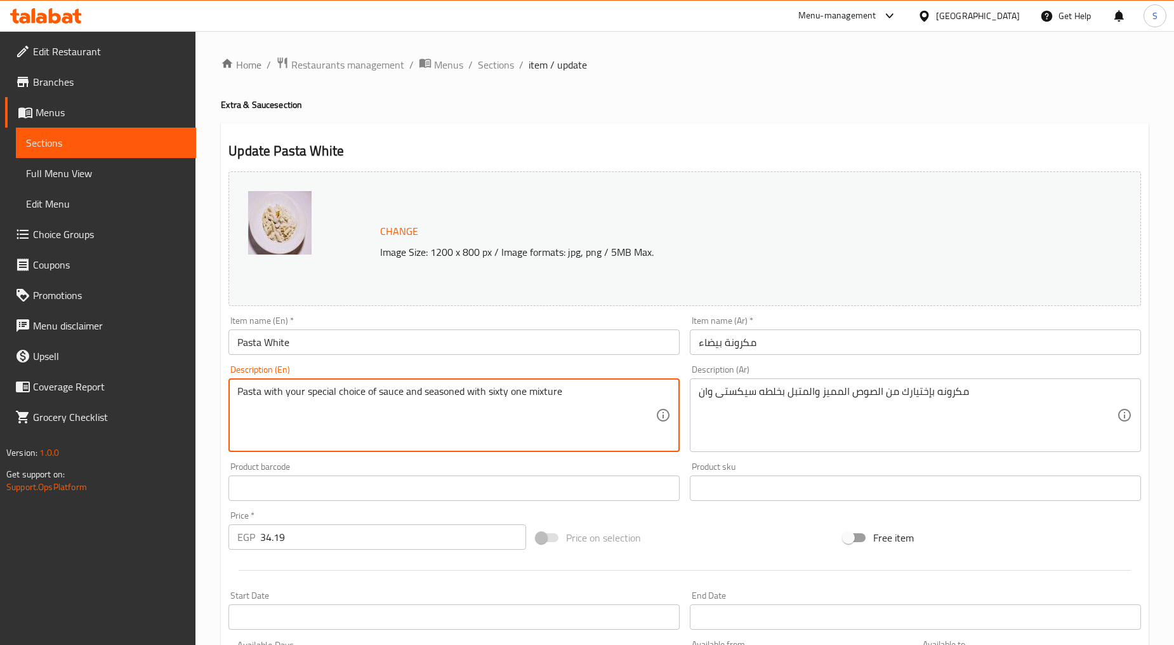
click at [326, 396] on textarea "Pasta with your special choice of sauce and seasoned with sixty one mixture" at bounding box center [446, 415] width 418 height 60
click at [345, 395] on textarea "Pasta with your choice of sauce and seasoned with sixty one mixture" at bounding box center [446, 415] width 418 height 60
paste textarea "special"
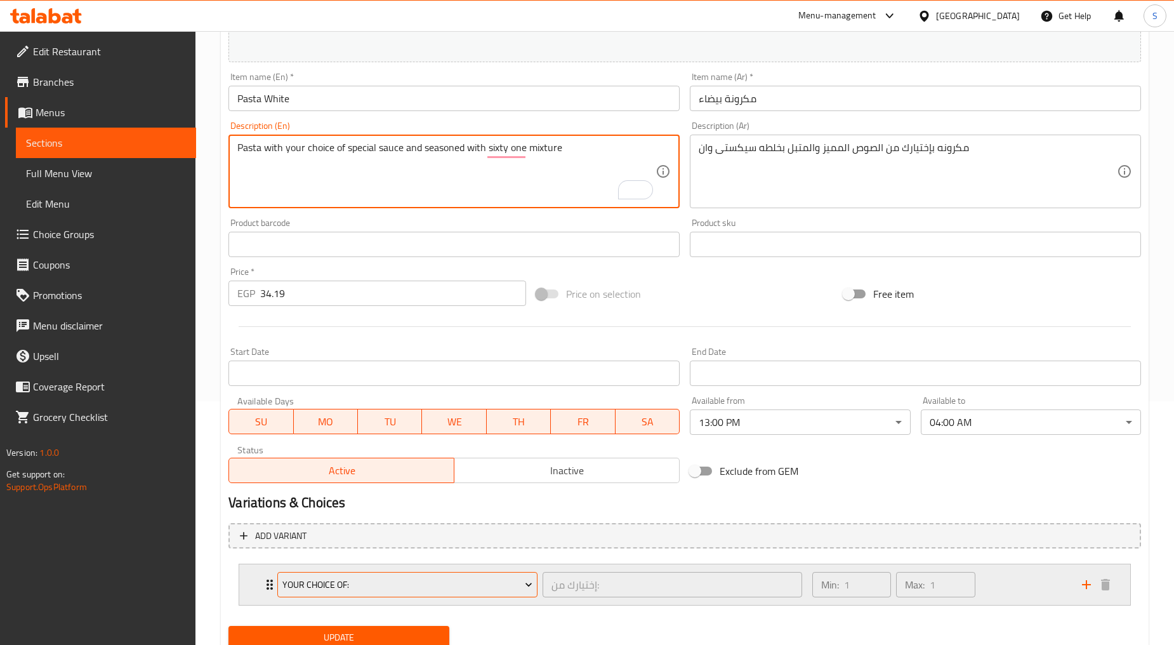
scroll to position [289, 0]
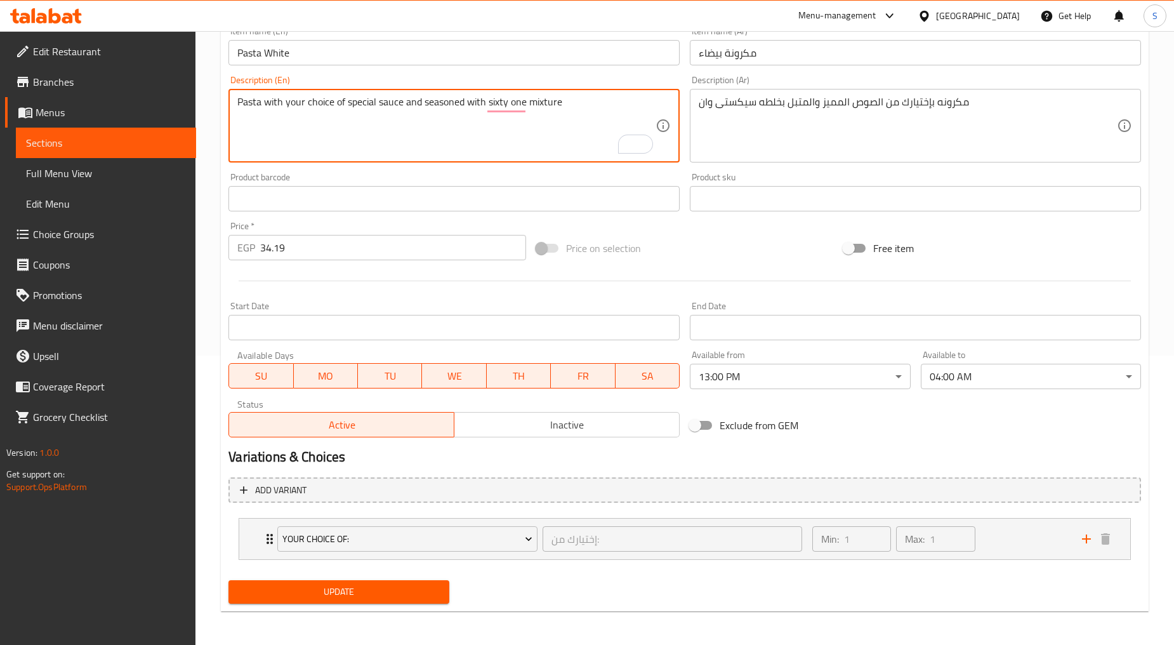
type textarea "Pasta with your choice of special sauce and seasoned with sixty one mixture"
click at [315, 588] on span "Update" at bounding box center [339, 592] width 200 height 16
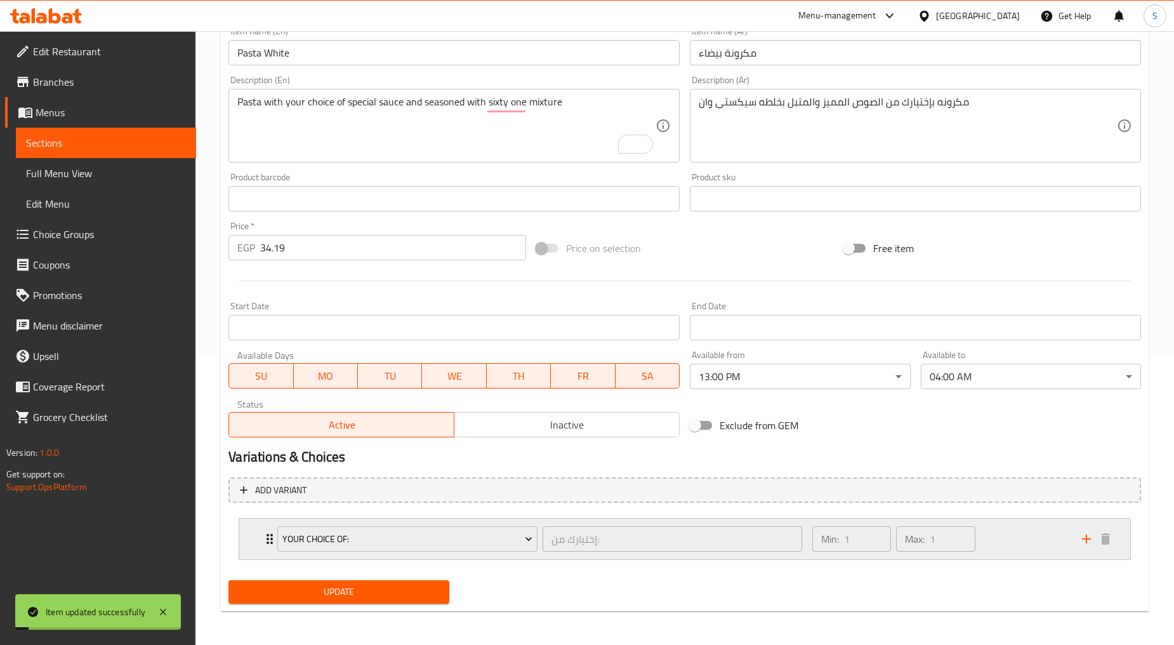
click at [244, 541] on div "Your Choice Of: إختيارك من: ​ Min: 1 ​ Max: 1 ​" at bounding box center [684, 538] width 891 height 41
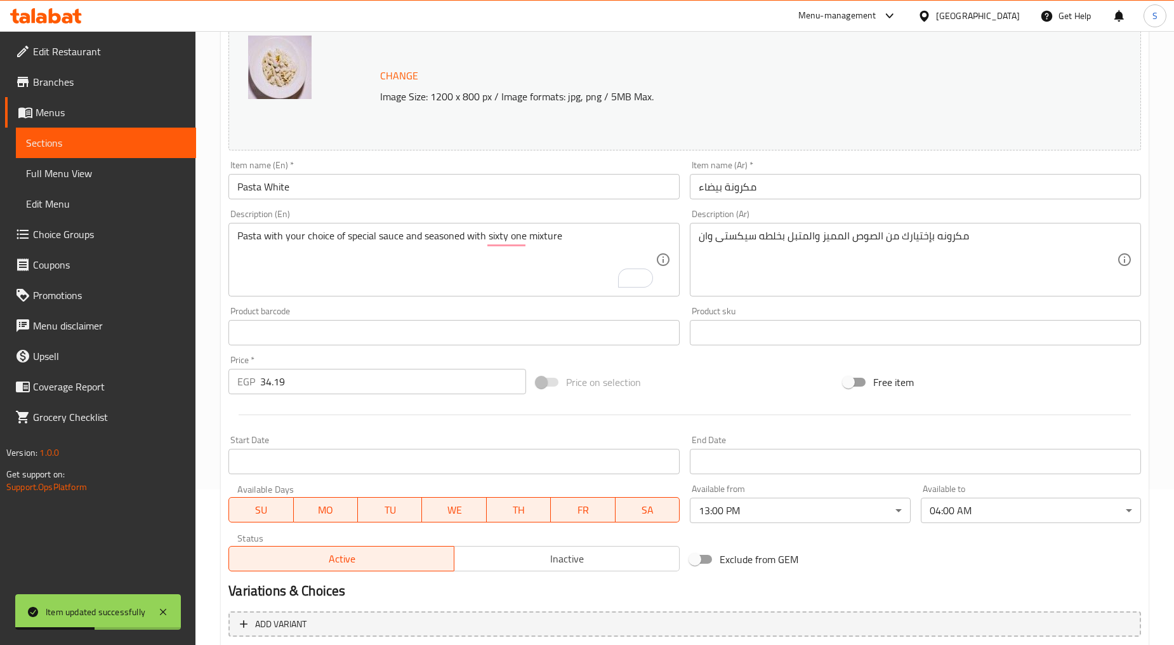
scroll to position [0, 0]
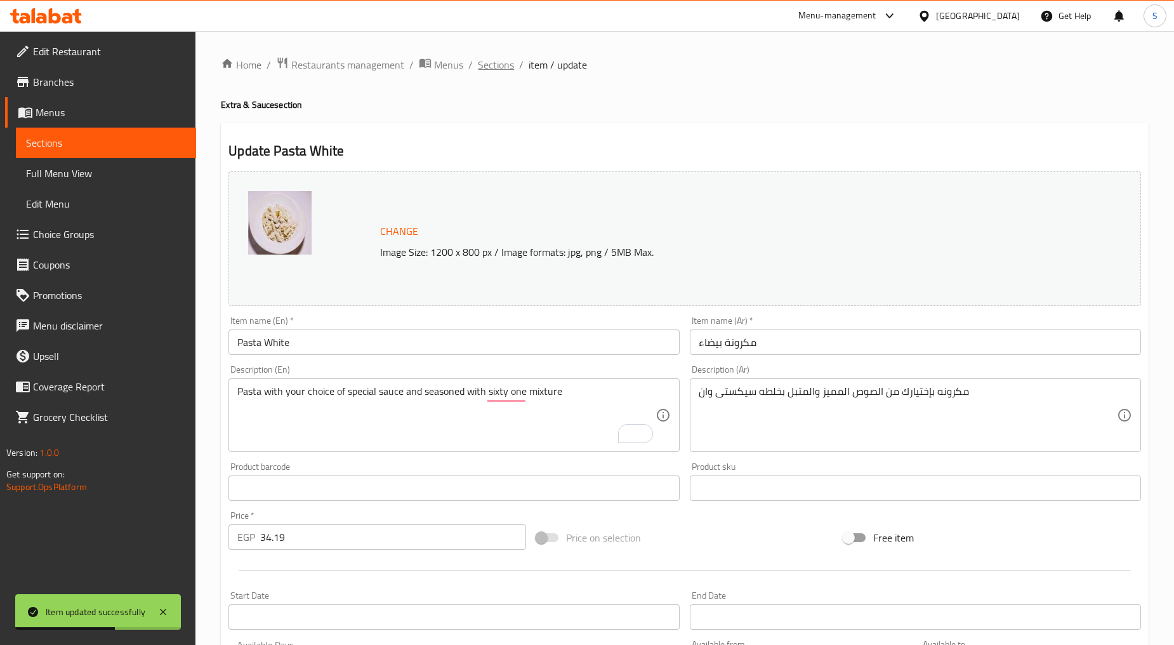
click at [492, 65] on span "Sections" at bounding box center [496, 64] width 36 height 15
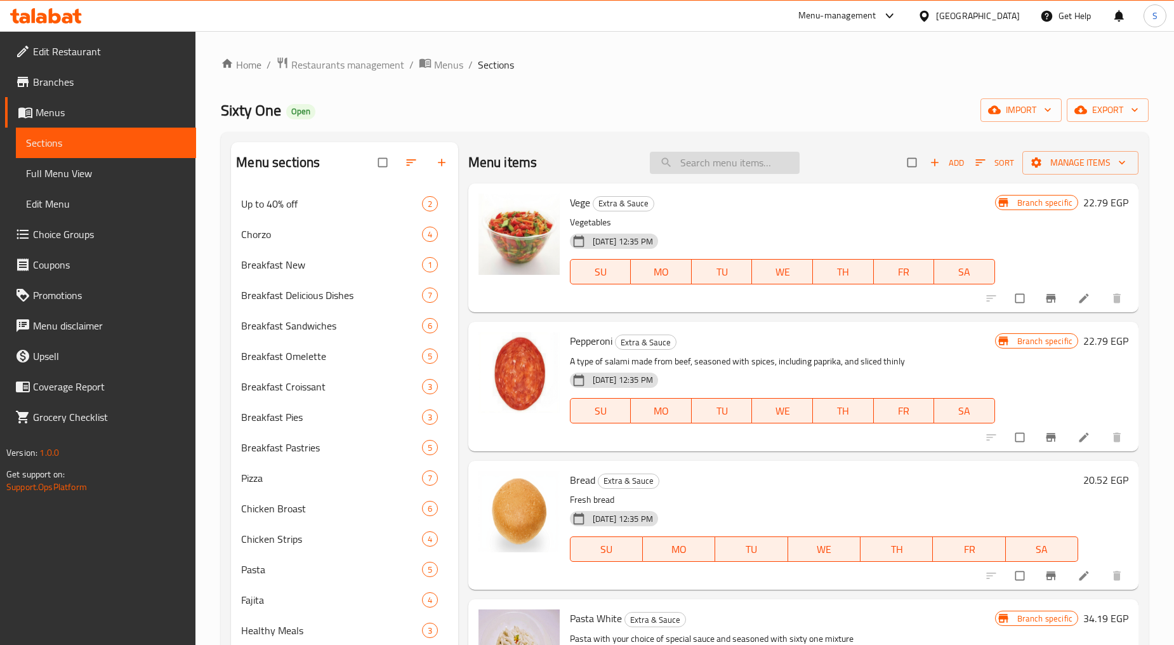
click at [739, 155] on input "search" at bounding box center [725, 163] width 150 height 22
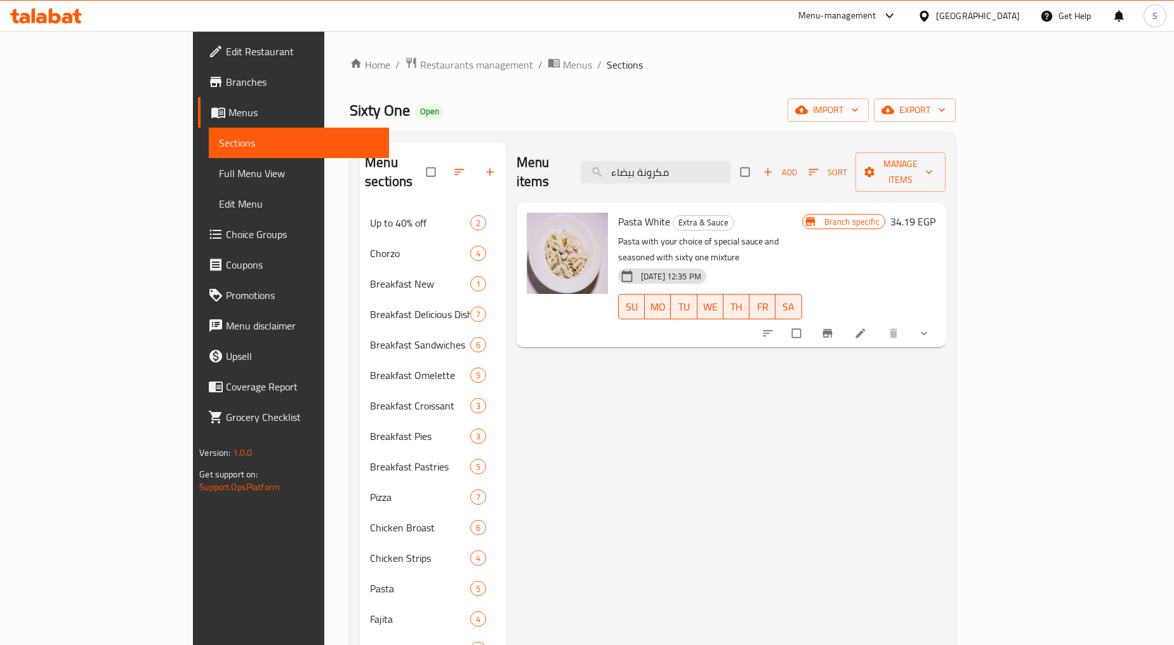
type input "مكرونة بيضاء"
click at [940, 319] on button "show more" at bounding box center [925, 333] width 30 height 28
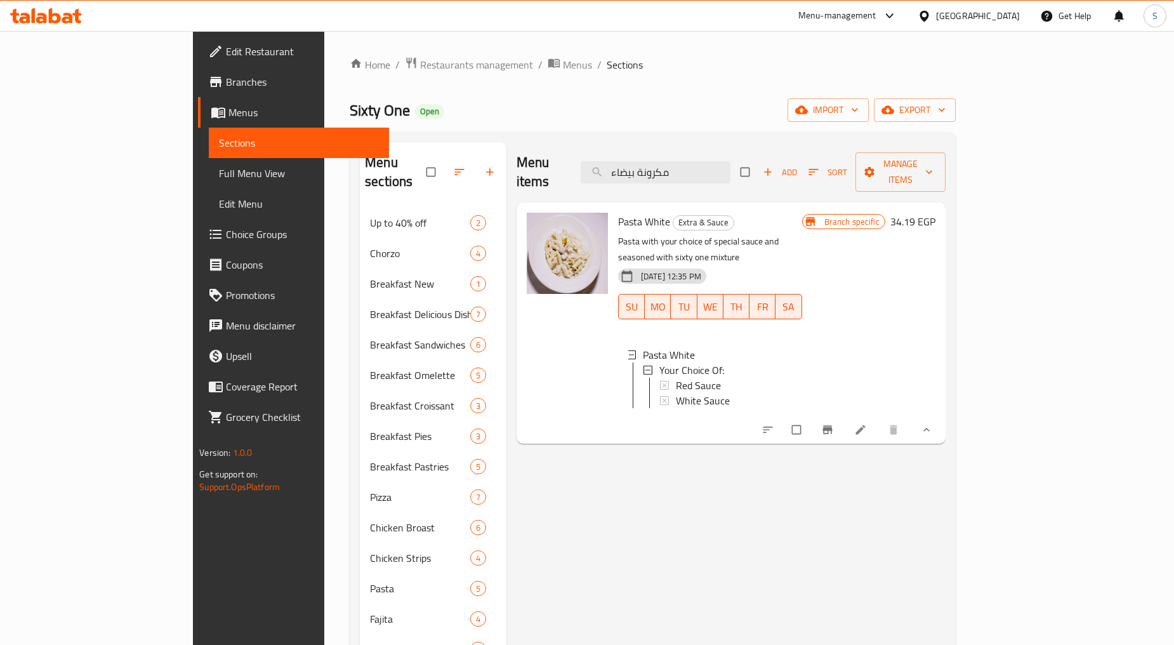
click at [879, 419] on li at bounding box center [862, 429] width 36 height 20
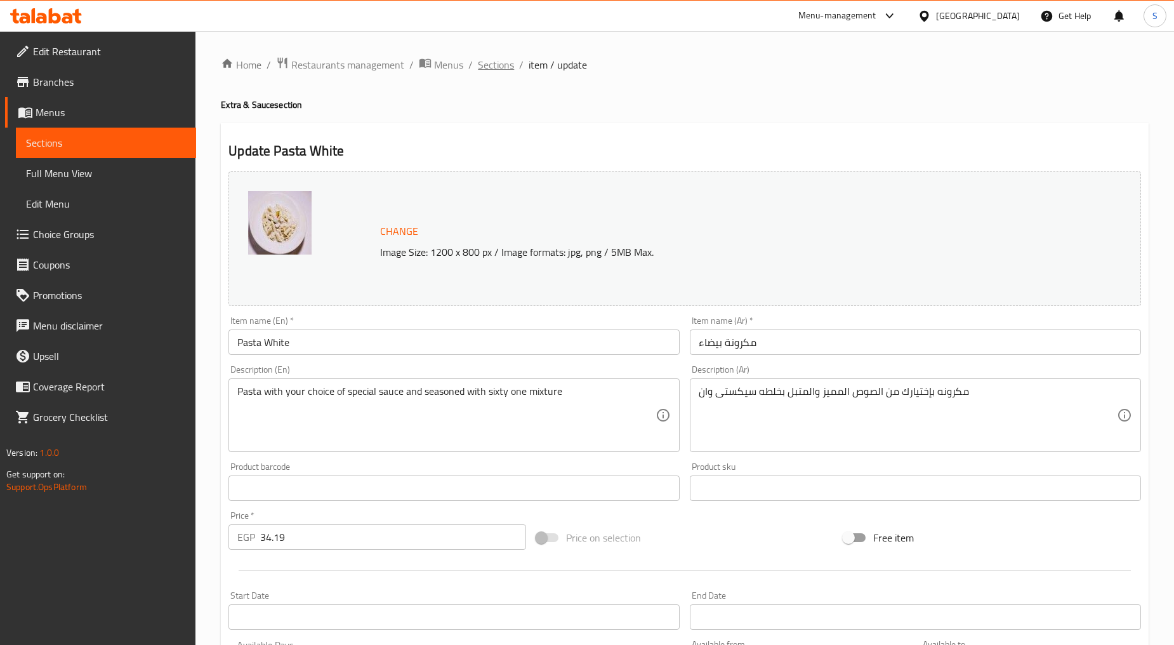
click at [486, 69] on span "Sections" at bounding box center [496, 64] width 36 height 15
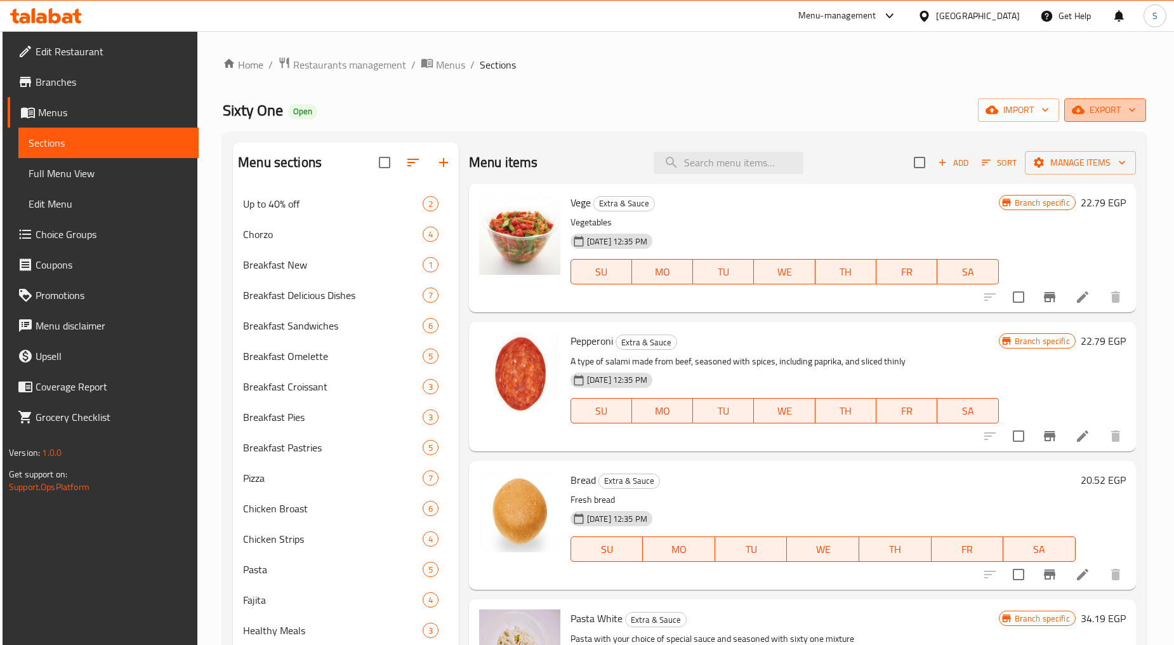
click at [1120, 115] on span "export" at bounding box center [1105, 110] width 62 height 16
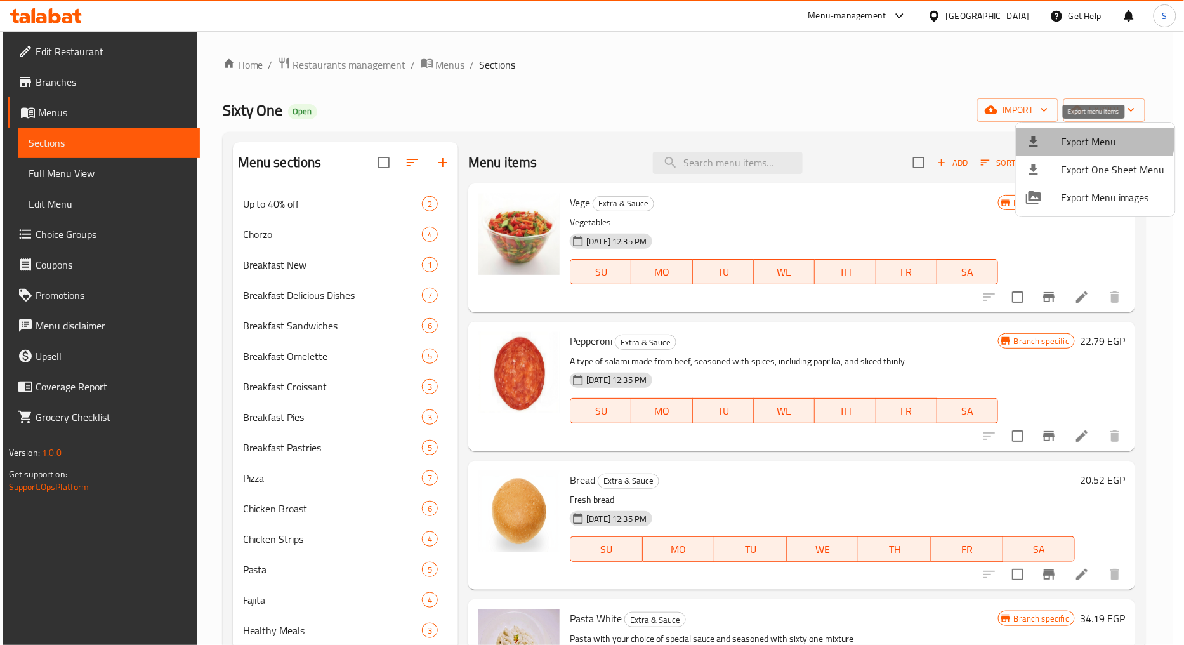
click at [1086, 134] on span "Export Menu" at bounding box center [1113, 141] width 103 height 15
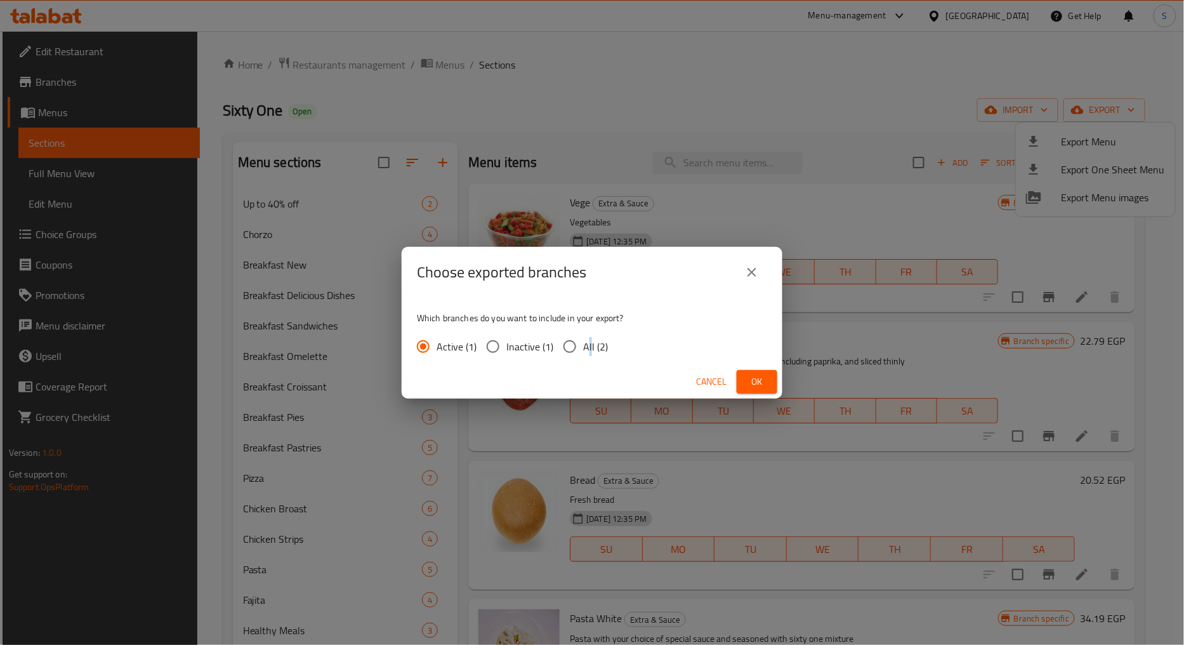
click at [591, 343] on span "All (2)" at bounding box center [595, 346] width 25 height 15
click at [576, 350] on input "All (2)" at bounding box center [569, 346] width 27 height 27
radio input "true"
click at [743, 372] on button "Ok" at bounding box center [757, 381] width 41 height 23
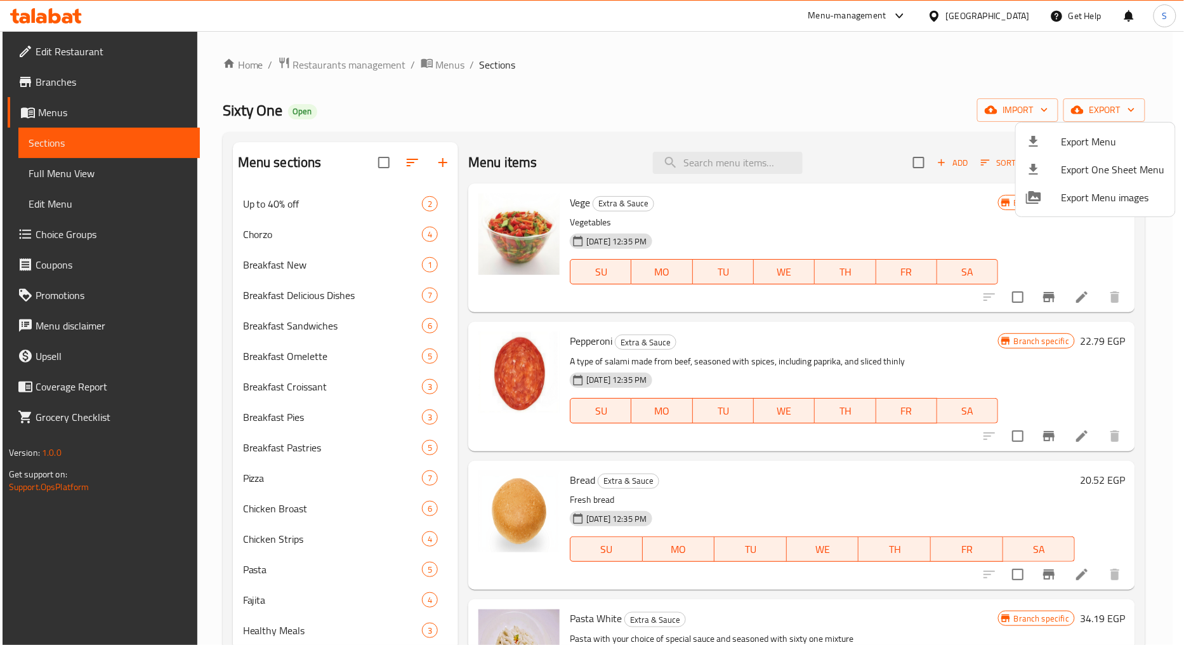
click at [711, 166] on div at bounding box center [592, 322] width 1184 height 645
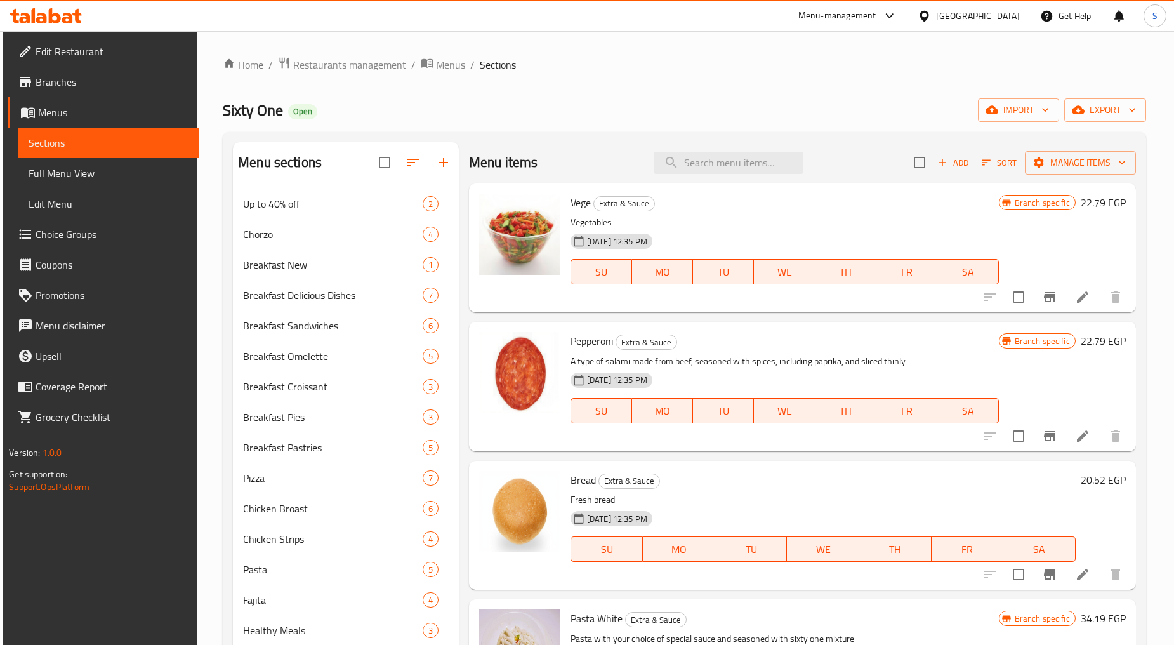
click at [711, 166] on input "search" at bounding box center [729, 163] width 150 height 22
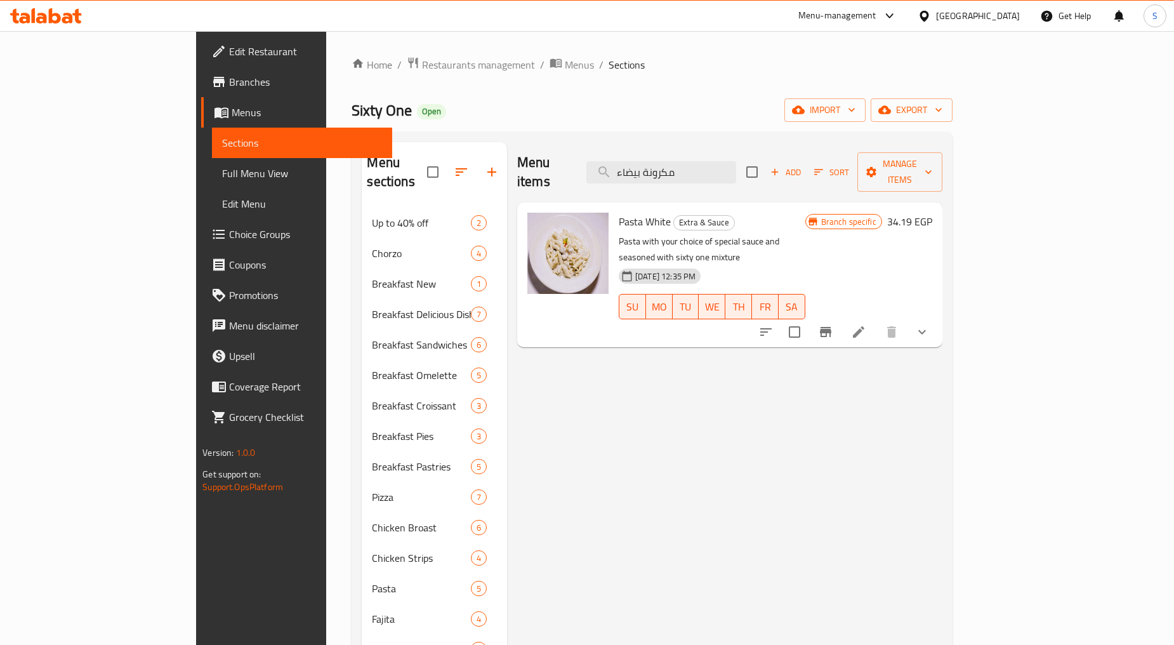
type input "مكرونة بيضاء"
click at [736, 148] on div "Menu items مكرونة بيضاء Add Sort Manage items" at bounding box center [729, 172] width 425 height 60
click at [736, 161] on input "مكرونة بيضاء" at bounding box center [661, 172] width 150 height 22
